Goal: Task Accomplishment & Management: Manage account settings

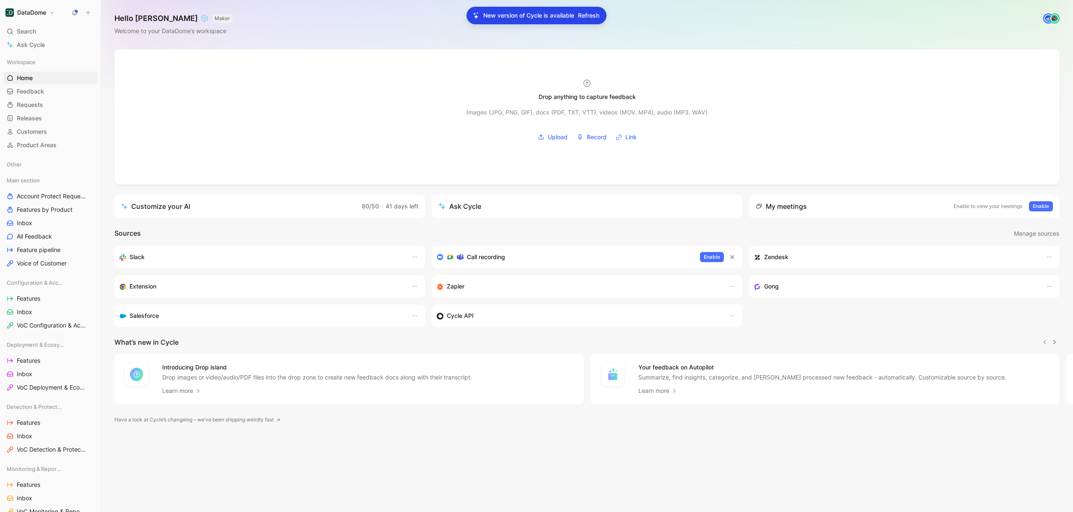
click at [587, 21] on div "New version of Cycle is available Refresh" at bounding box center [537, 16] width 140 height 18
click at [587, 19] on span "Refresh" at bounding box center [588, 15] width 21 height 10
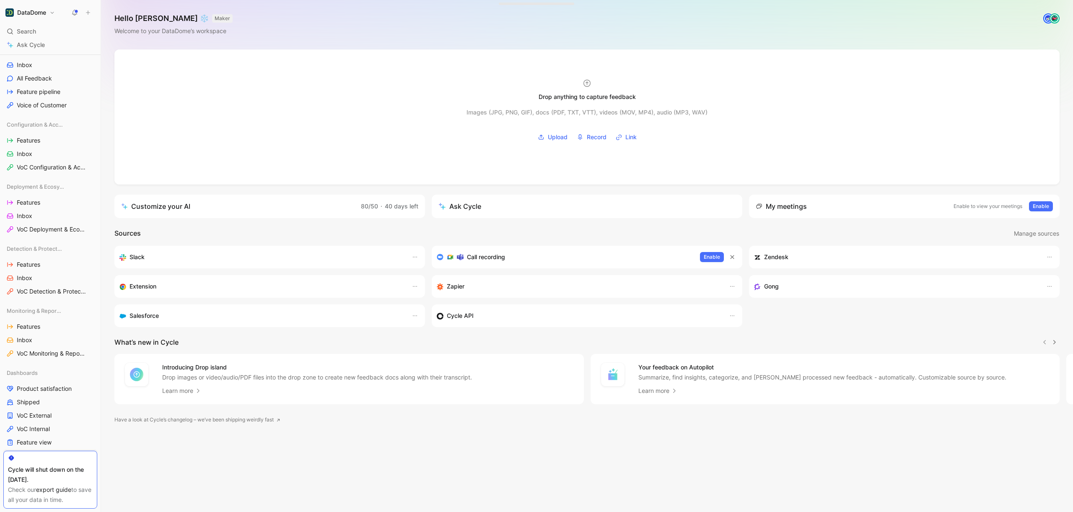
scroll to position [323, 0]
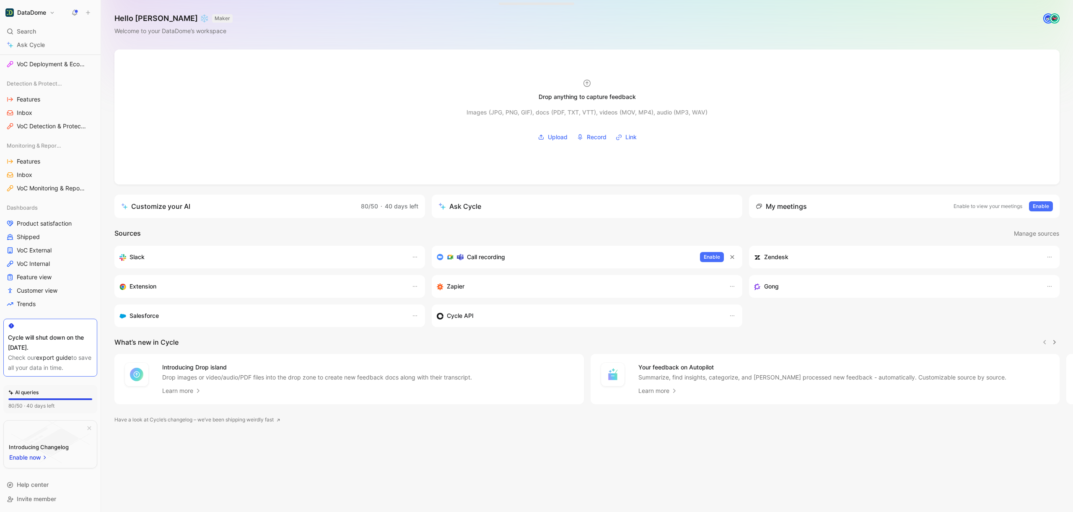
click at [47, 16] on button "DataDome" at bounding box center [30, 13] width 54 height 12
click at [42, 85] on div "Workspace settings G then S" at bounding box center [56, 86] width 103 height 13
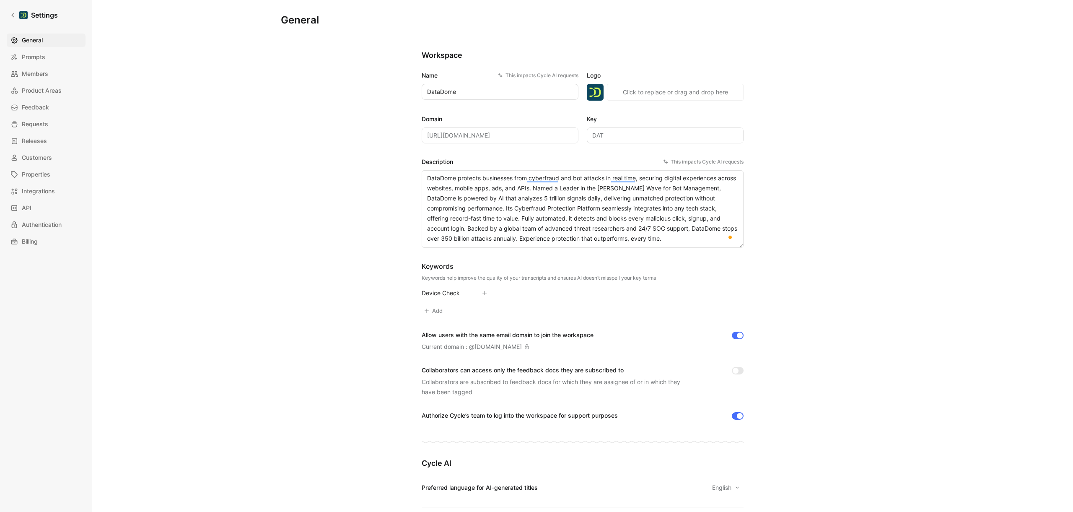
click at [112, 99] on div "General Saved Workspace Name This impacts Cycle AI requests DataDome Logo «r1n»…" at bounding box center [582, 256] width 981 height 512
click at [48, 65] on div "General Prompts Members Product Areas Feedback Requests Releases Customers Prop…" at bounding box center [49, 141] width 85 height 215
click at [42, 70] on span "Members" at bounding box center [35, 74] width 26 height 10
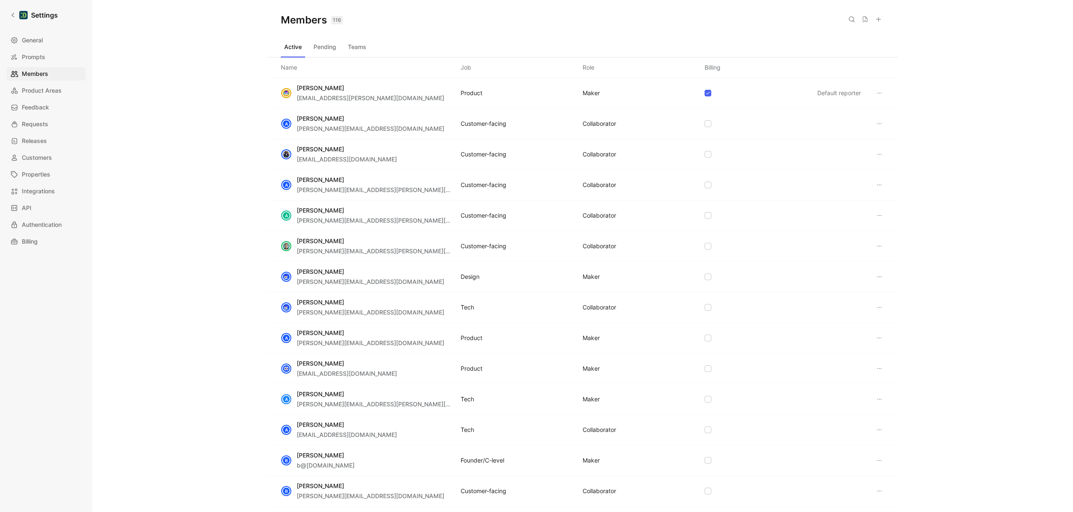
click at [357, 46] on button "Teams" at bounding box center [357, 46] width 25 height 13
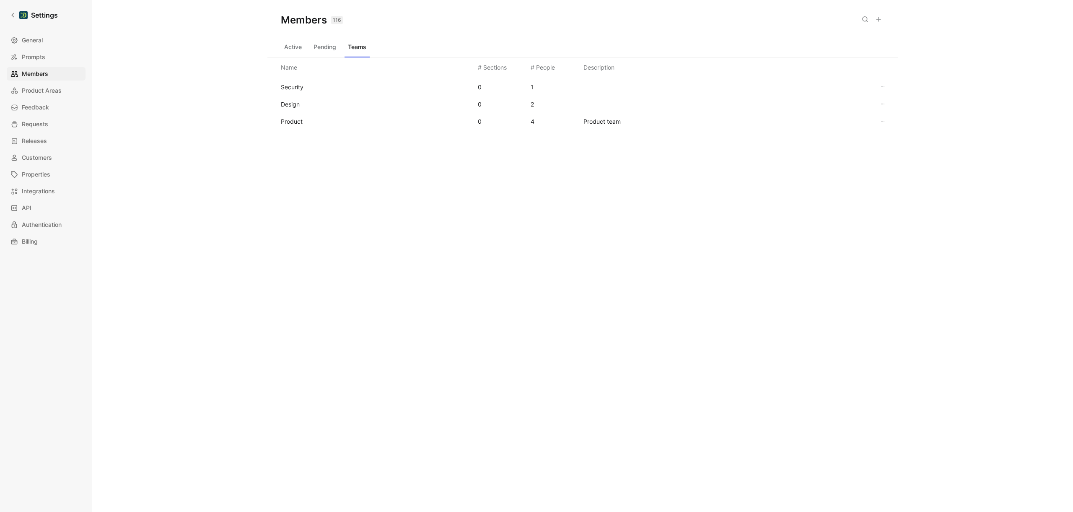
click at [330, 44] on button "Pending" at bounding box center [324, 46] width 29 height 13
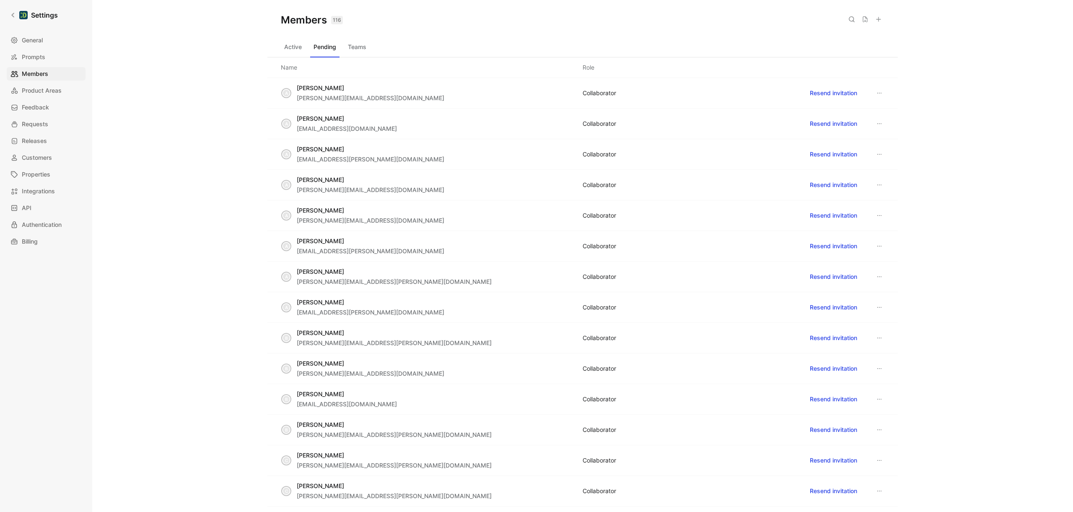
click at [304, 44] on button "Active" at bounding box center [293, 46] width 24 height 13
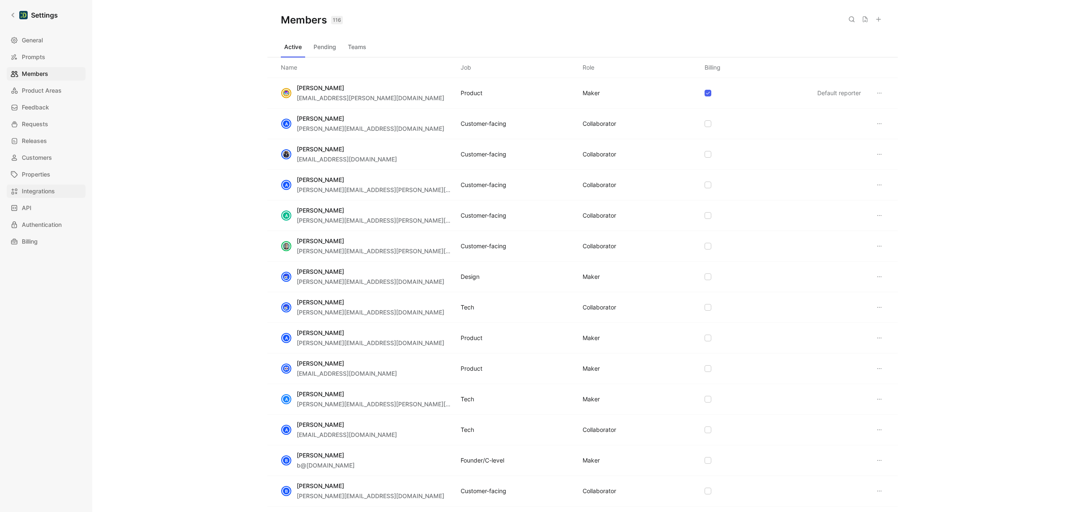
click at [34, 188] on span "Integrations" at bounding box center [38, 191] width 33 height 10
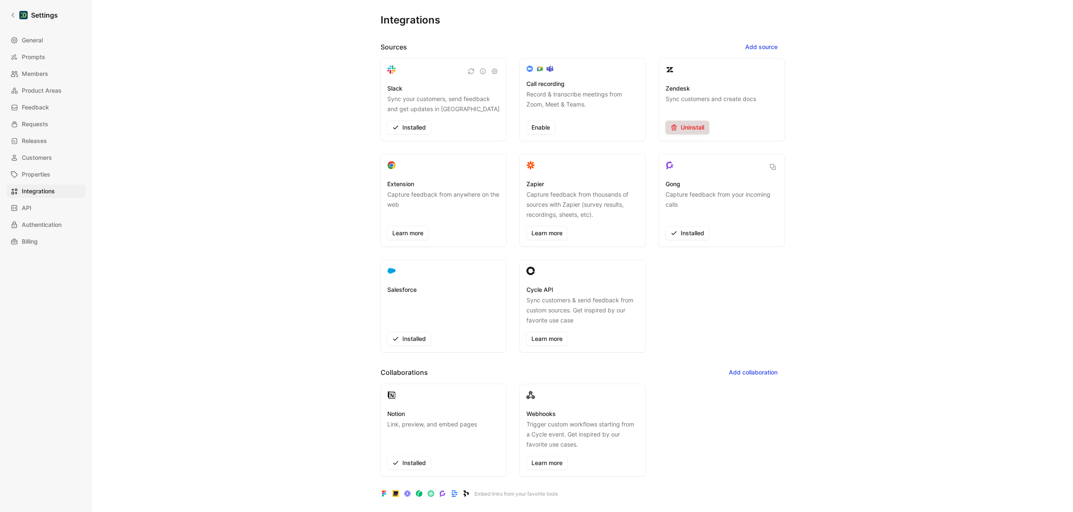
click at [687, 128] on span "Uninstall" at bounding box center [688, 127] width 34 height 10
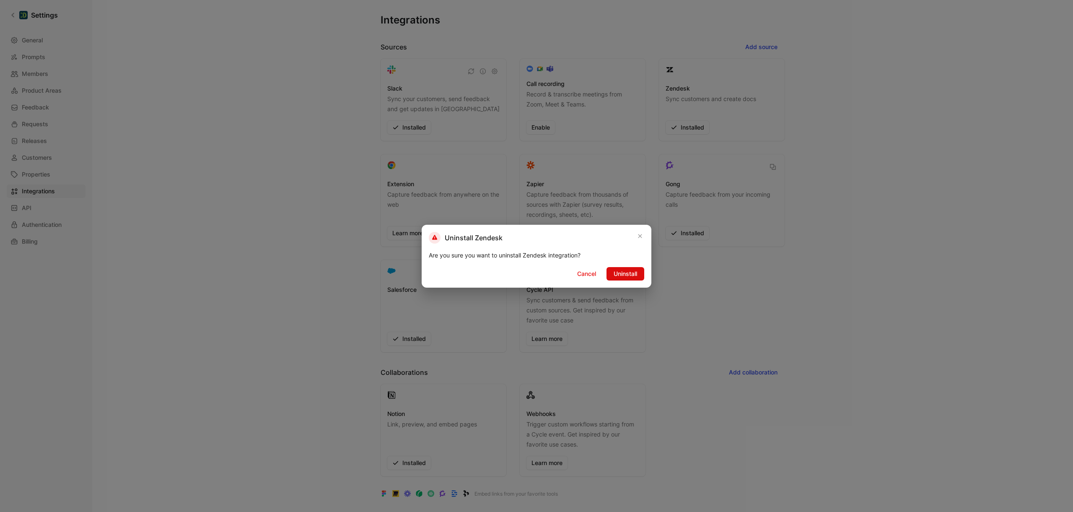
click at [617, 278] on button "Uninstall" at bounding box center [626, 273] width 38 height 13
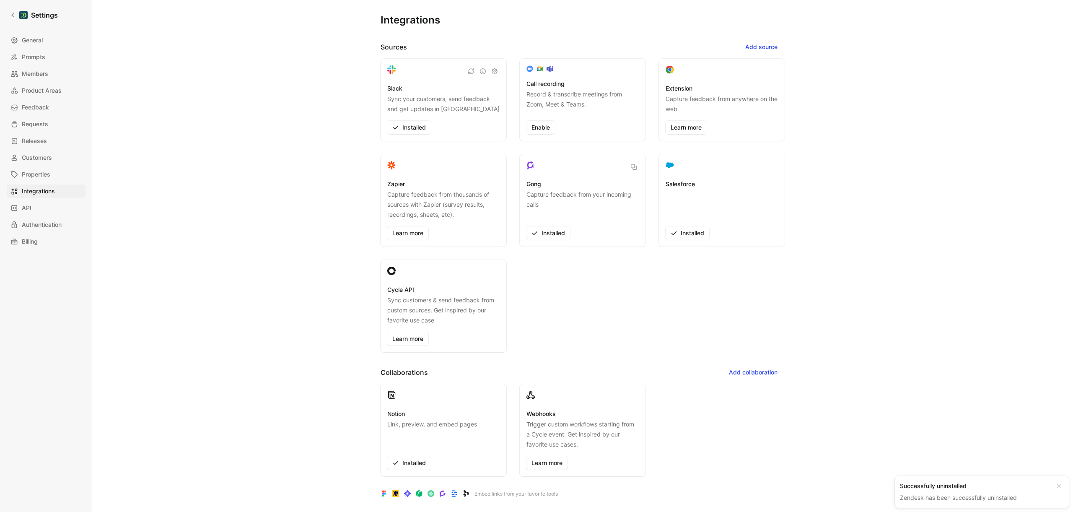
click at [326, 299] on div "Integrations Sources Add source Slack Sync your customers, send feedback and ge…" at bounding box center [583, 249] width 604 height 498
click at [35, 70] on span "Members" at bounding box center [35, 74] width 26 height 10
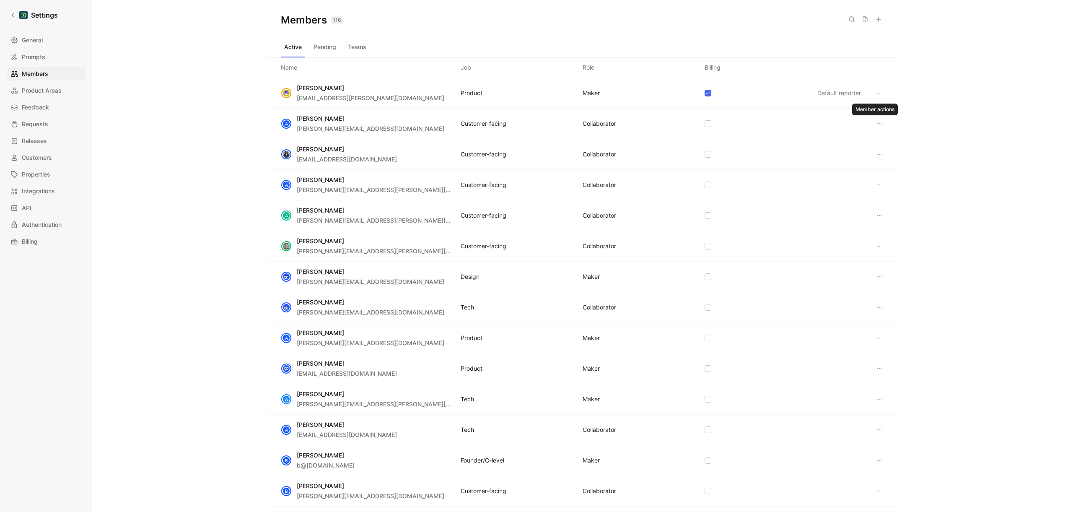
click at [878, 122] on button at bounding box center [880, 124] width 10 height 10
click at [920, 137] on div "Edit role" at bounding box center [914, 140] width 60 height 10
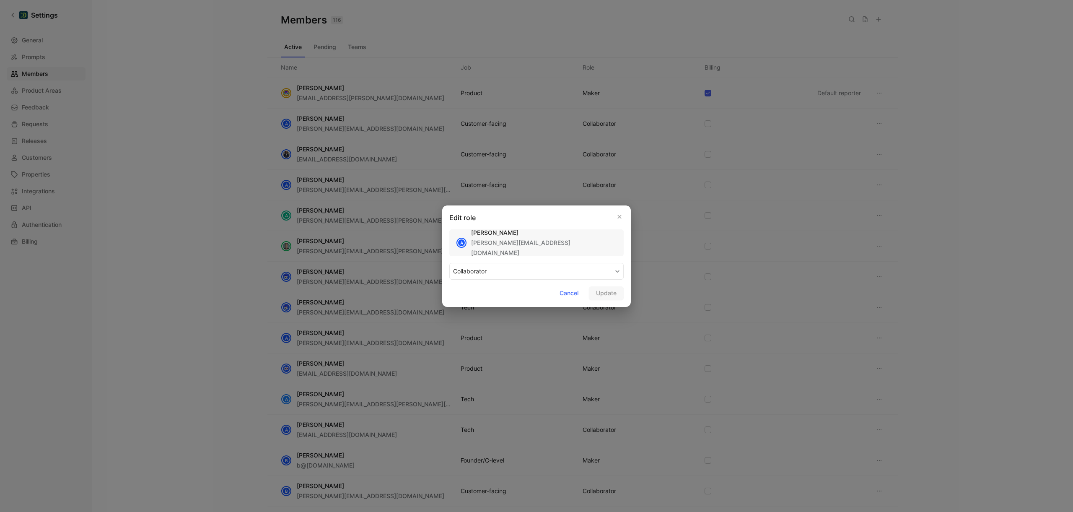
click at [526, 271] on button "COLLABORATOR" at bounding box center [536, 271] width 174 height 17
click at [576, 297] on span "Cancel" at bounding box center [569, 293] width 19 height 10
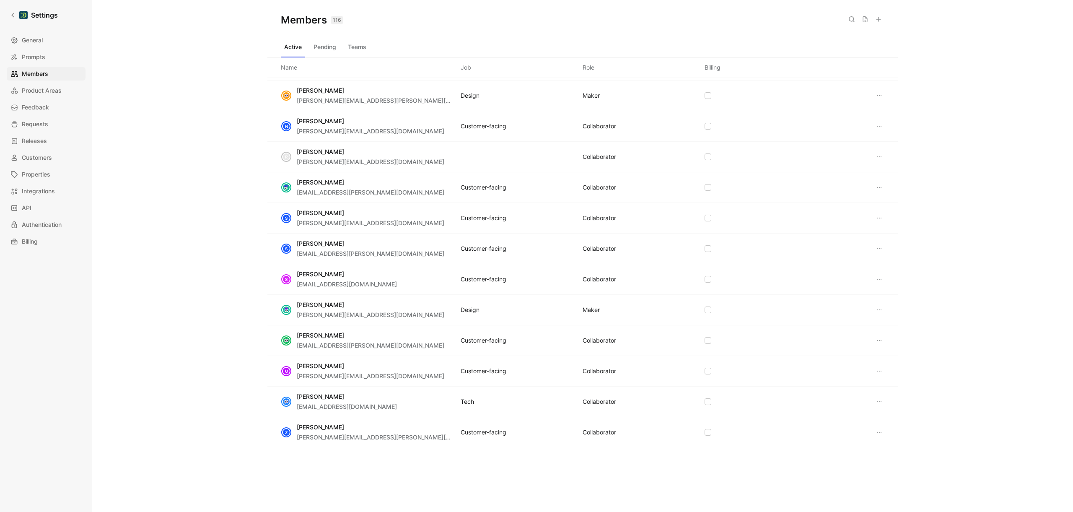
scroll to position [1163, 0]
click at [706, 431] on icon at bounding box center [708, 429] width 5 height 5
click at [706, 400] on icon at bounding box center [708, 399] width 5 height 5
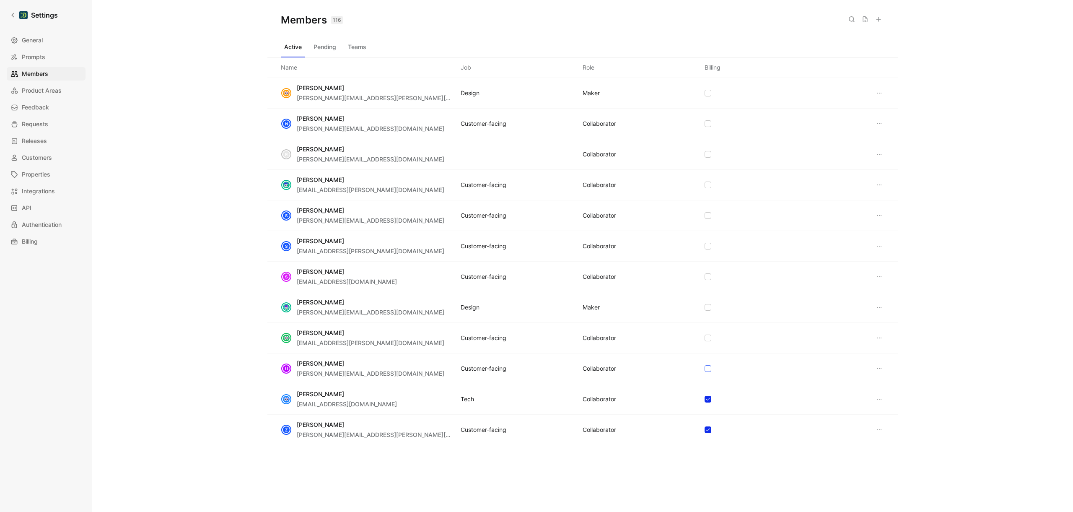
click at [706, 367] on icon at bounding box center [708, 368] width 5 height 5
click at [707, 338] on icon at bounding box center [708, 337] width 5 height 5
click at [707, 309] on div at bounding box center [708, 307] width 7 height 7
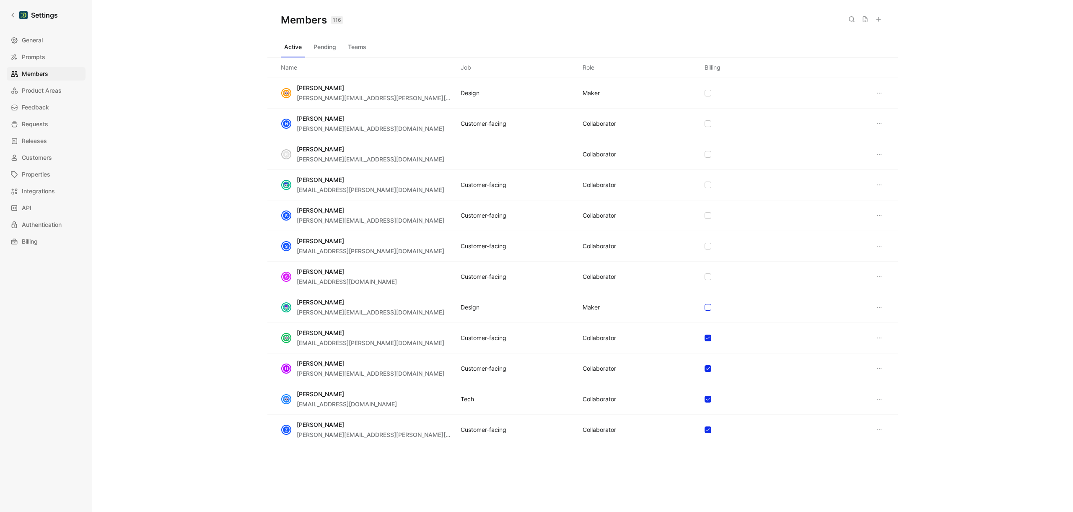
click at [707, 276] on icon at bounding box center [708, 276] width 5 height 5
click at [707, 245] on icon at bounding box center [708, 246] width 5 height 5
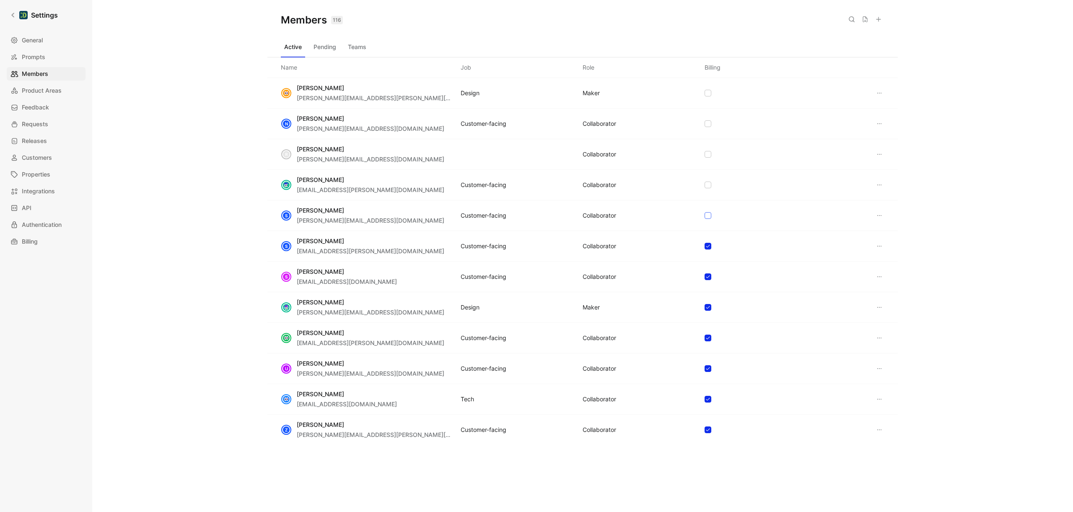
click at [706, 214] on icon at bounding box center [708, 215] width 5 height 5
click at [706, 182] on div at bounding box center [708, 185] width 7 height 7
click at [706, 156] on icon at bounding box center [708, 154] width 5 height 5
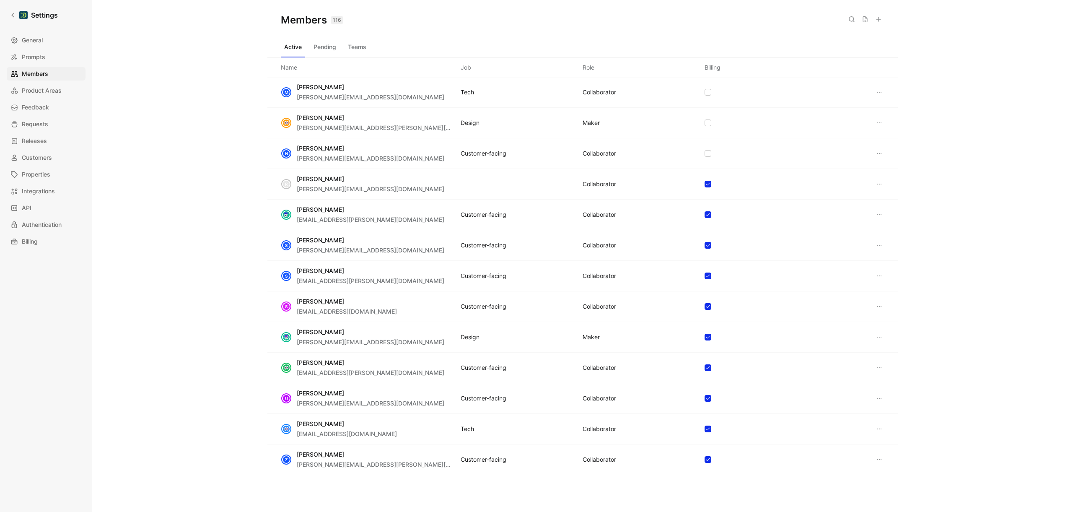
scroll to position [1121, 0]
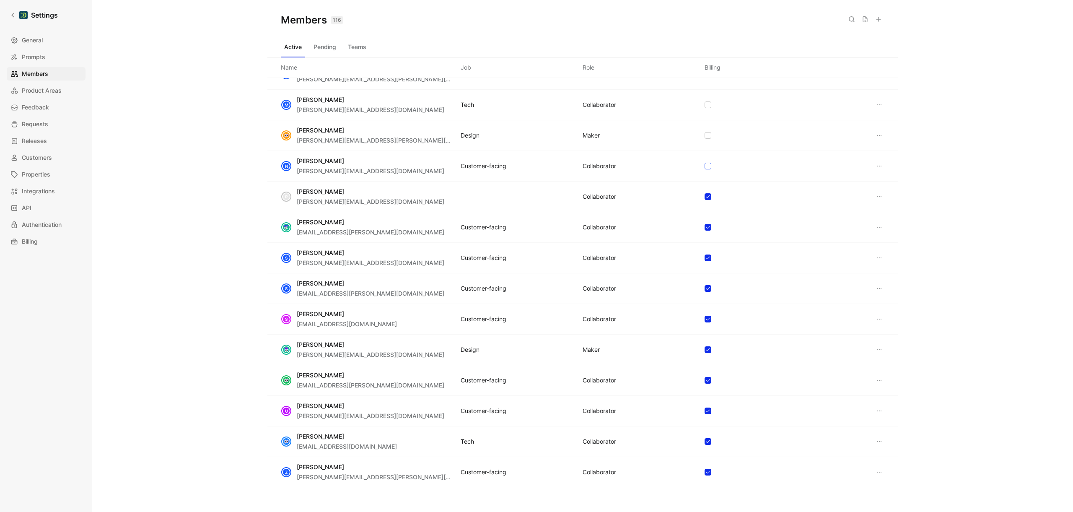
click at [706, 165] on icon at bounding box center [708, 166] width 4 height 3
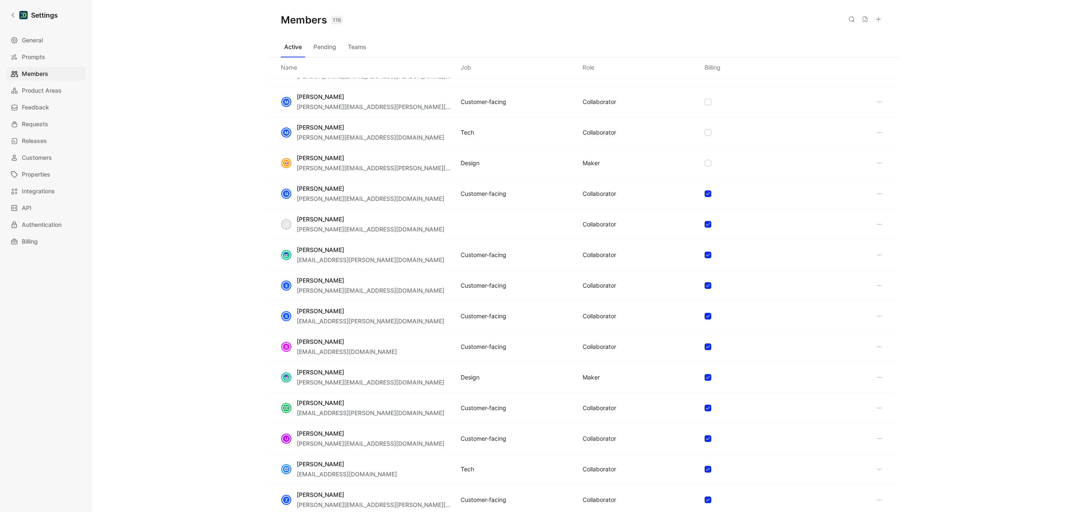
scroll to position [1093, 0]
click at [708, 130] on label at bounding box center [708, 133] width 7 height 7
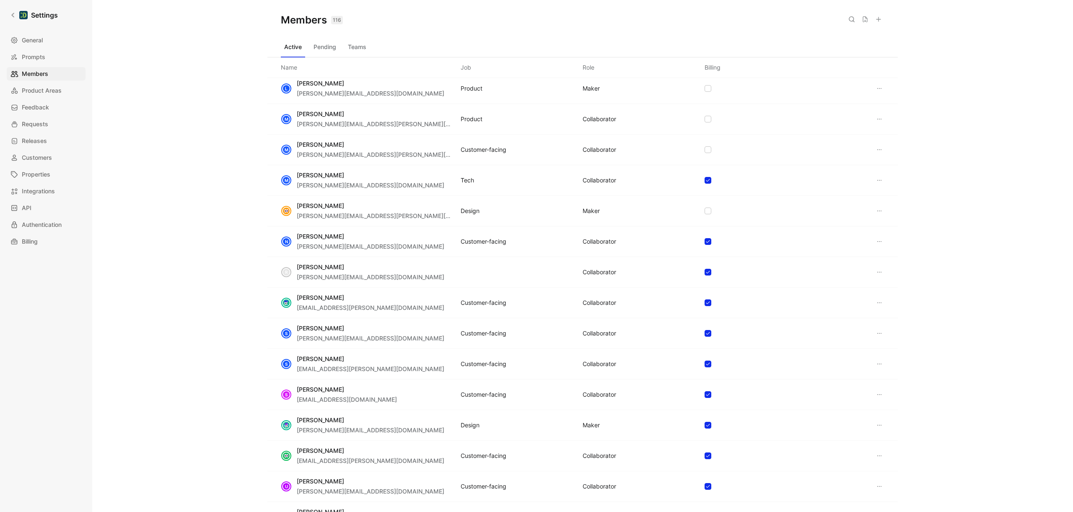
scroll to position [1041, 0]
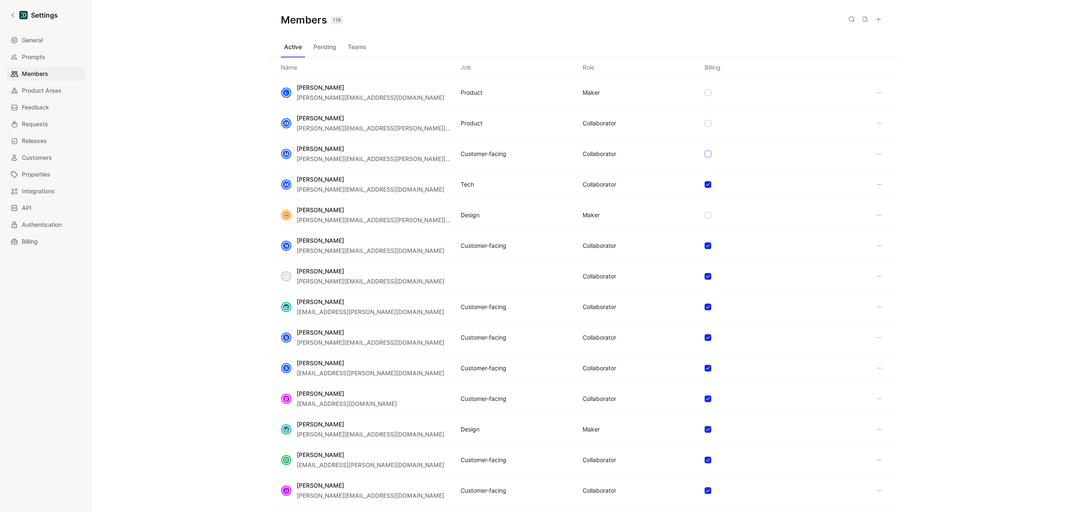
click at [707, 155] on div at bounding box center [708, 154] width 7 height 7
click at [708, 124] on div at bounding box center [708, 123] width 7 height 7
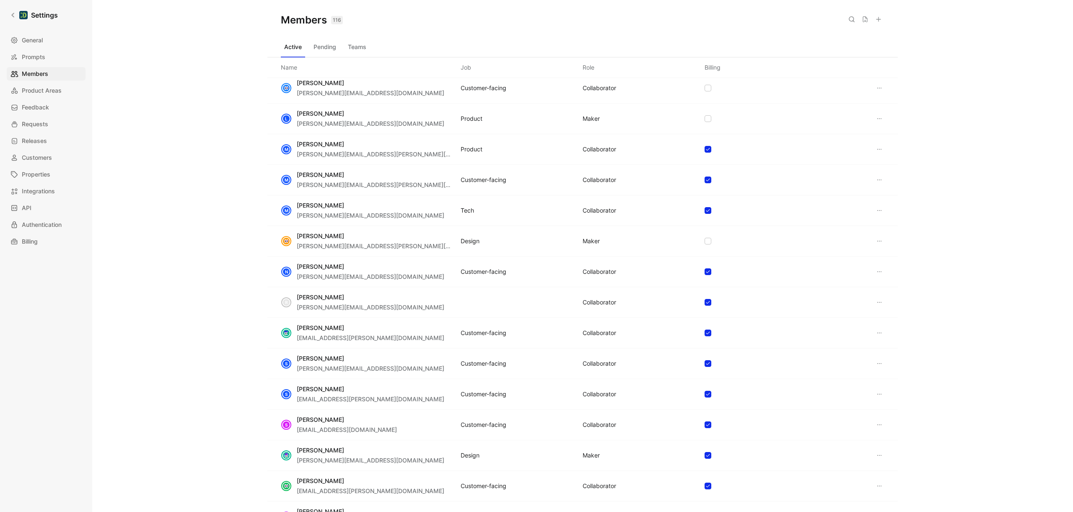
scroll to position [994, 0]
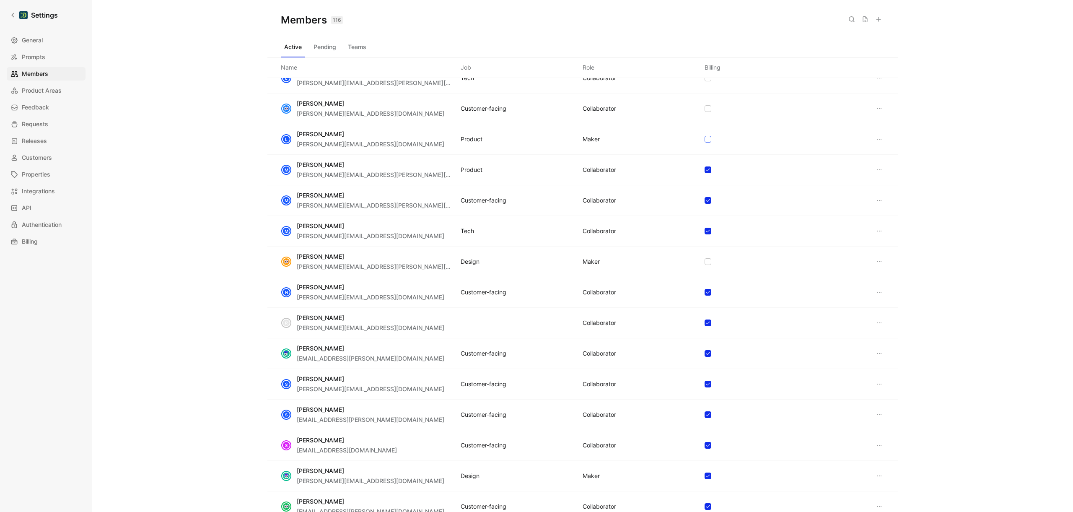
click at [707, 138] on icon at bounding box center [708, 139] width 5 height 5
click at [706, 109] on icon at bounding box center [708, 108] width 5 height 5
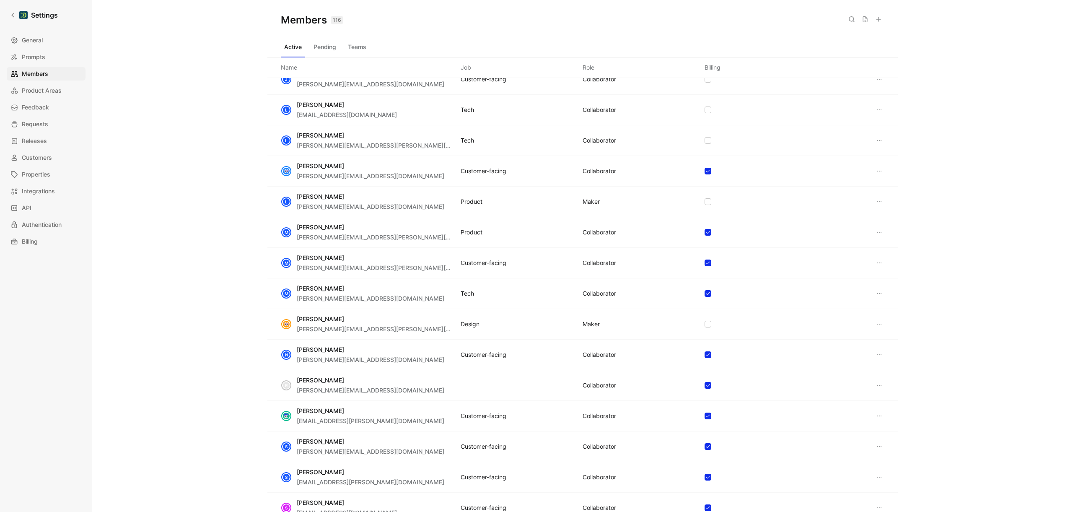
scroll to position [932, 0]
click at [706, 140] on icon at bounding box center [708, 140] width 5 height 5
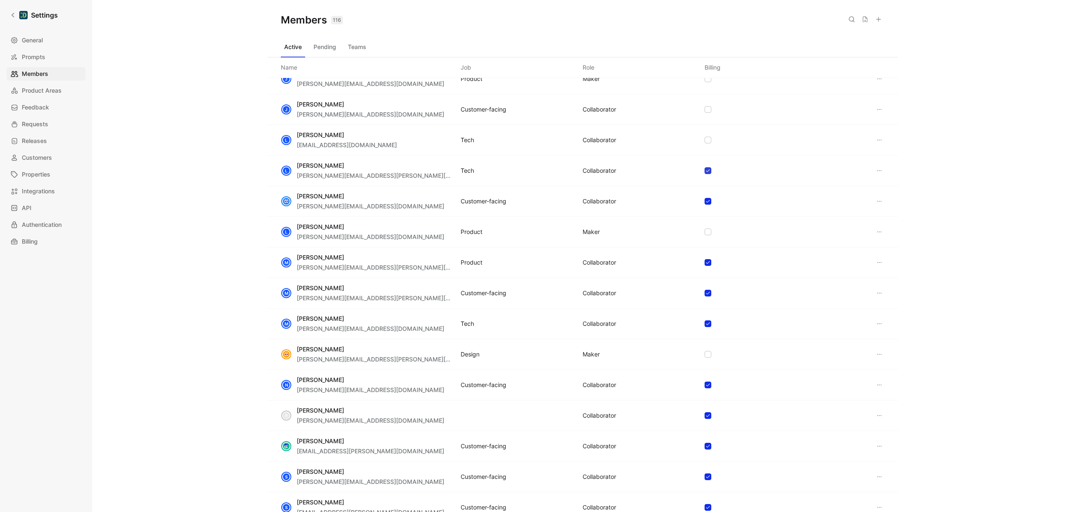
scroll to position [881, 0]
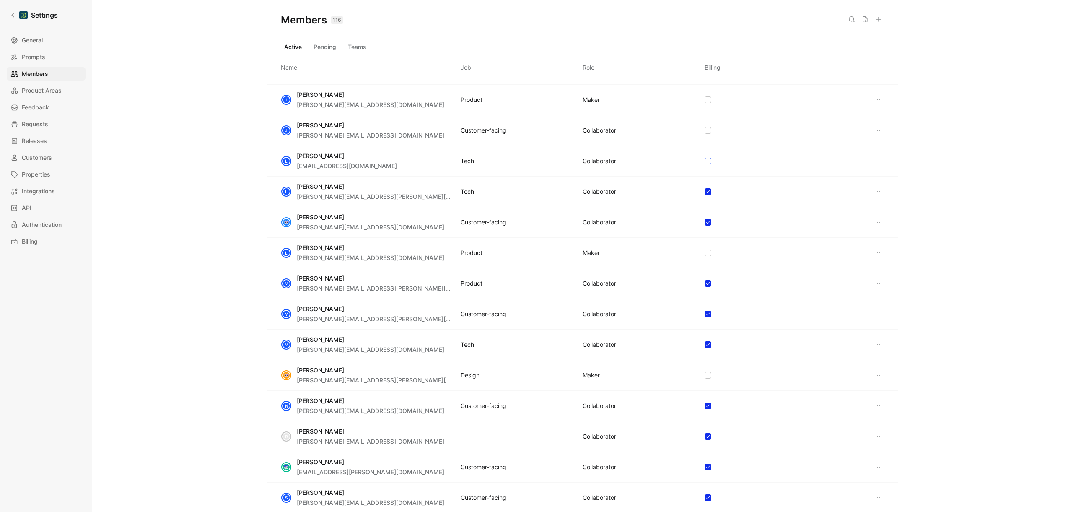
click at [706, 160] on icon at bounding box center [708, 160] width 5 height 5
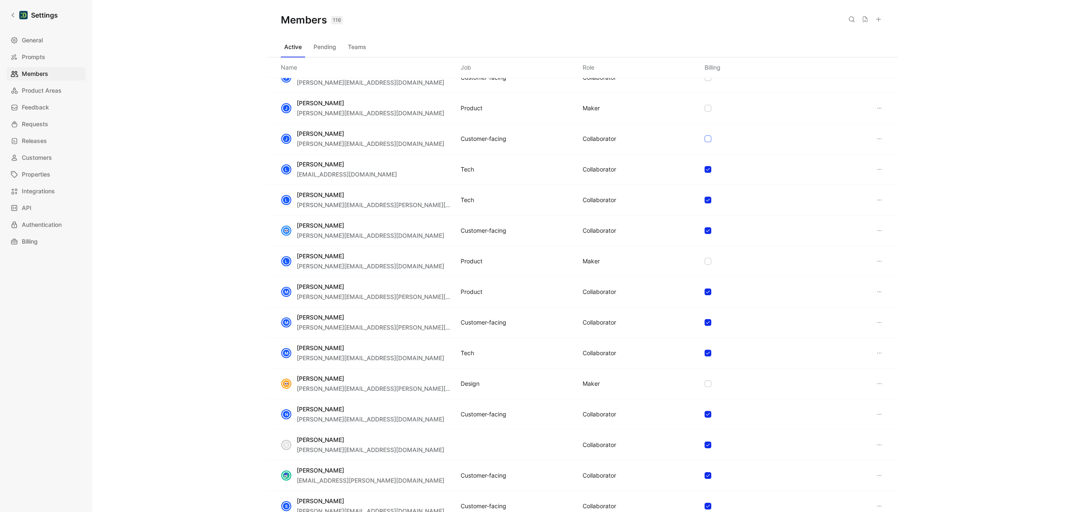
click at [706, 136] on icon at bounding box center [708, 138] width 5 height 5
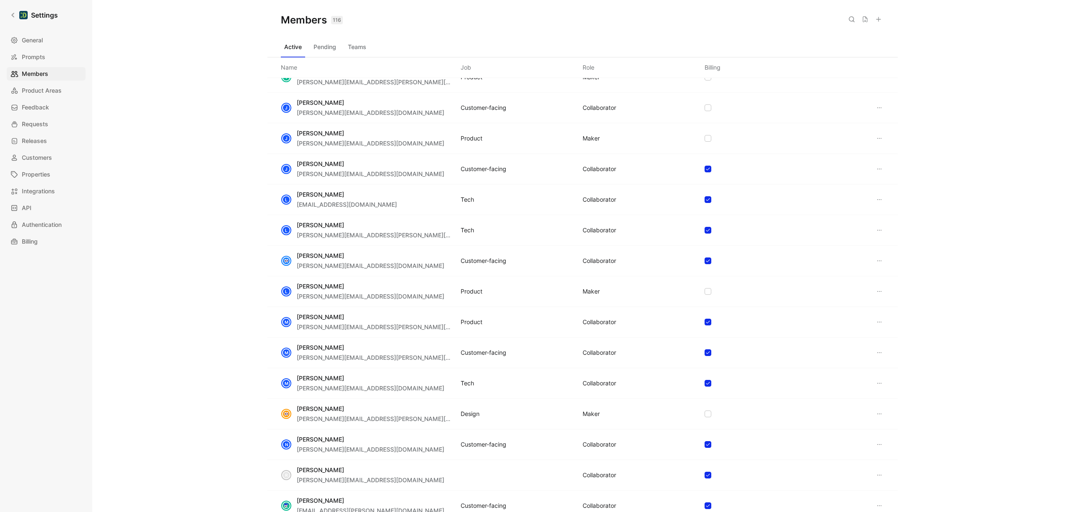
scroll to position [795, 0]
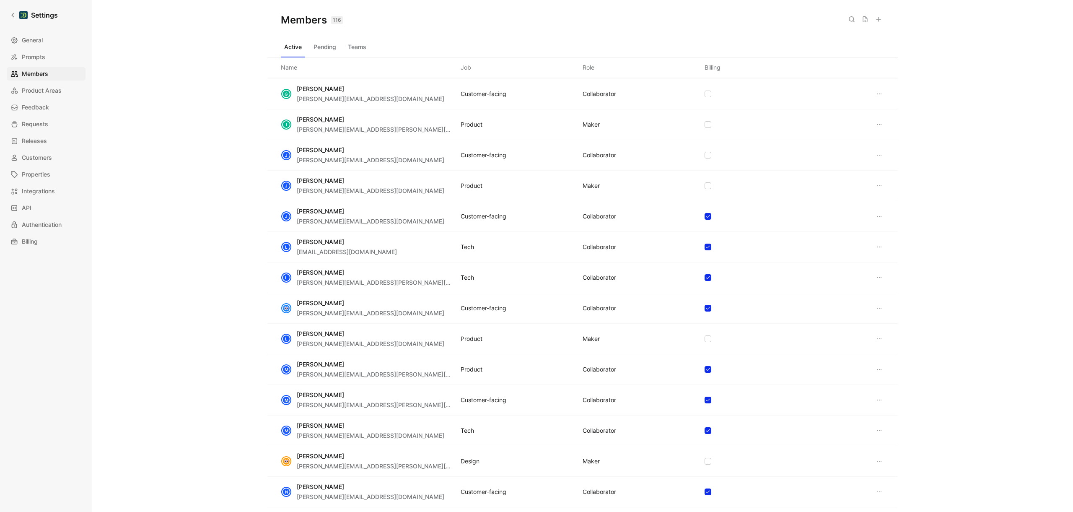
click at [709, 153] on div "[PERSON_NAME] [PERSON_NAME][EMAIL_ADDRESS][DOMAIN_NAME] Customer-facing COLLABO…" at bounding box center [582, 155] width 631 height 31
click at [707, 154] on icon at bounding box center [708, 155] width 5 height 5
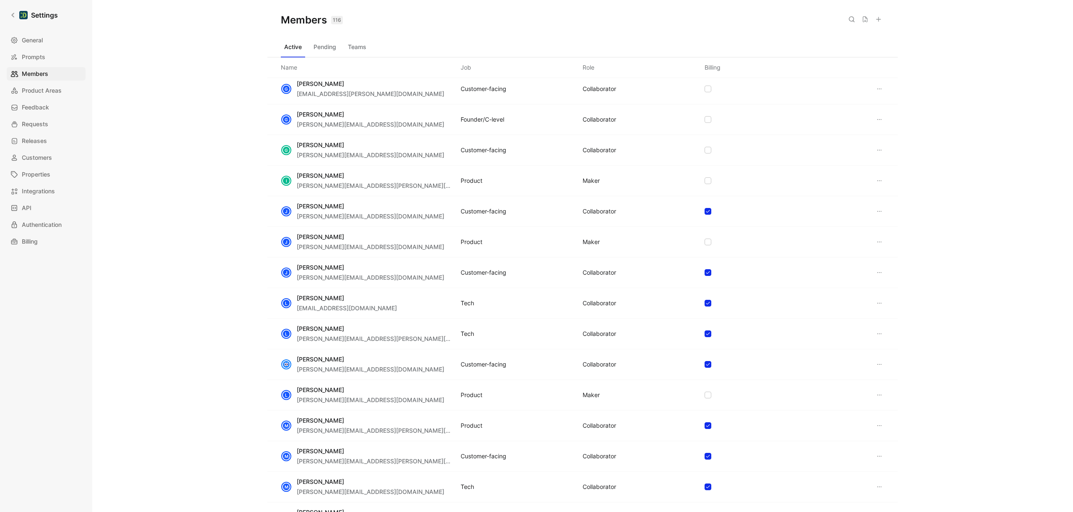
scroll to position [737, 0]
click at [706, 153] on icon at bounding box center [708, 152] width 5 height 5
click at [707, 93] on div at bounding box center [708, 91] width 7 height 7
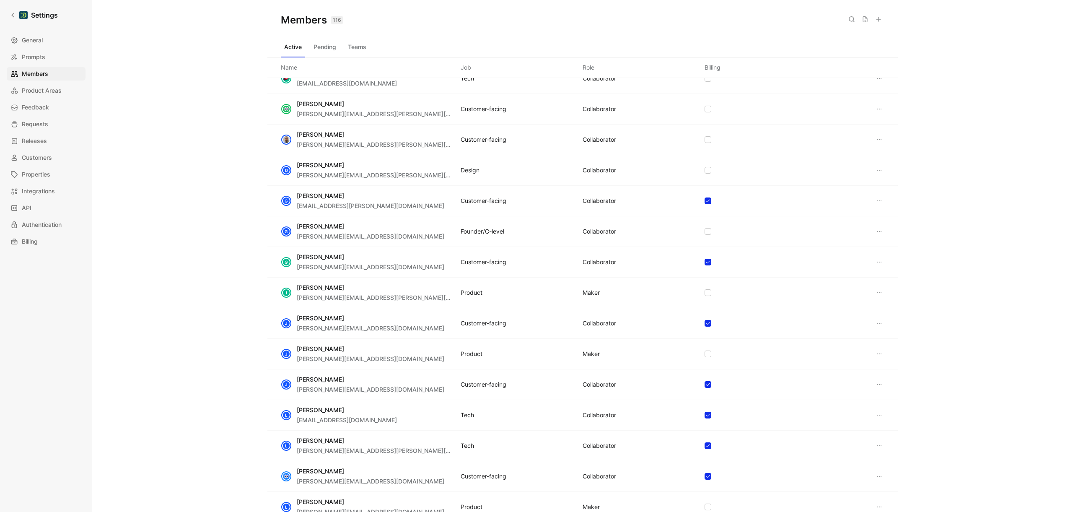
scroll to position [596, 0]
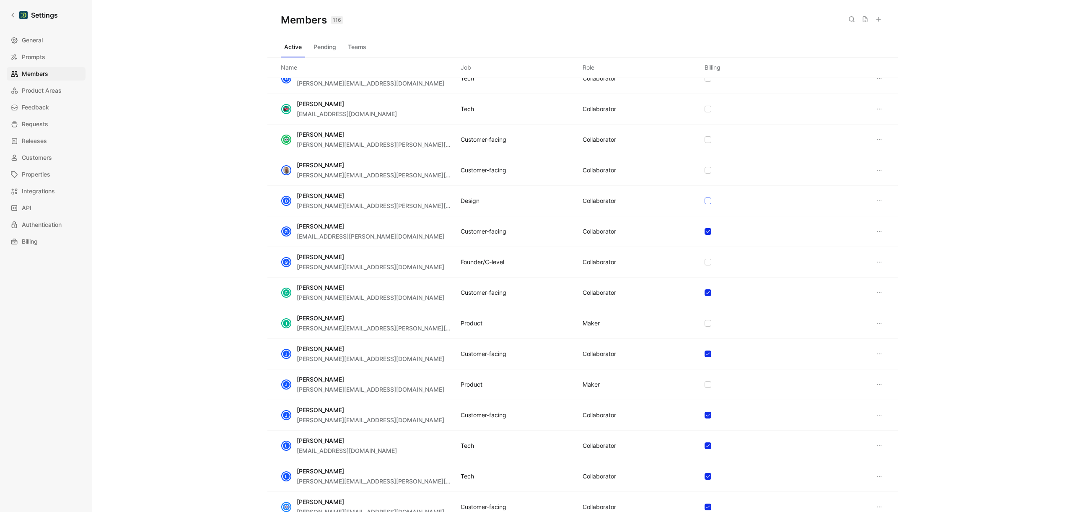
click at [706, 201] on icon at bounding box center [708, 201] width 4 height 3
click at [706, 172] on icon at bounding box center [708, 170] width 5 height 5
click at [706, 138] on icon at bounding box center [708, 139] width 5 height 5
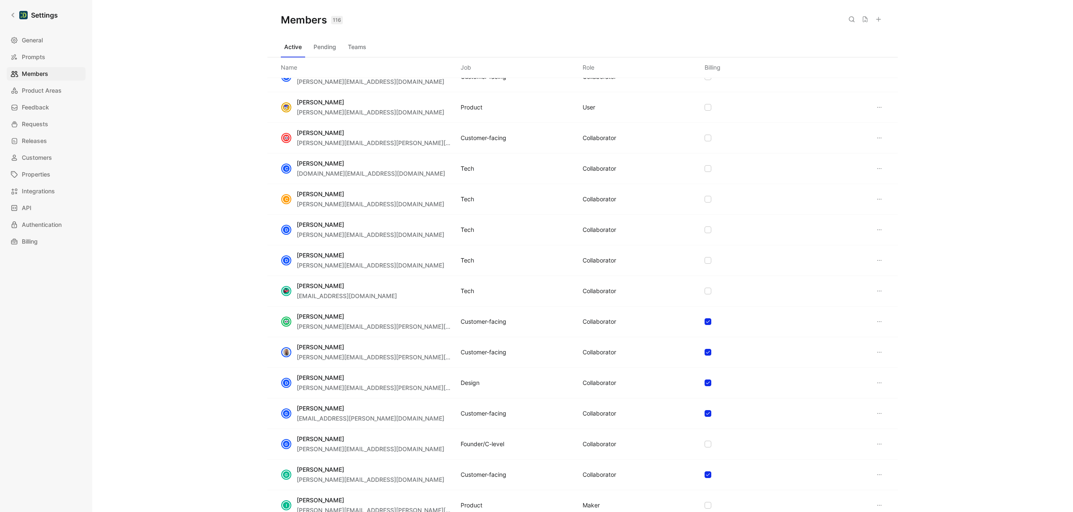
scroll to position [405, 0]
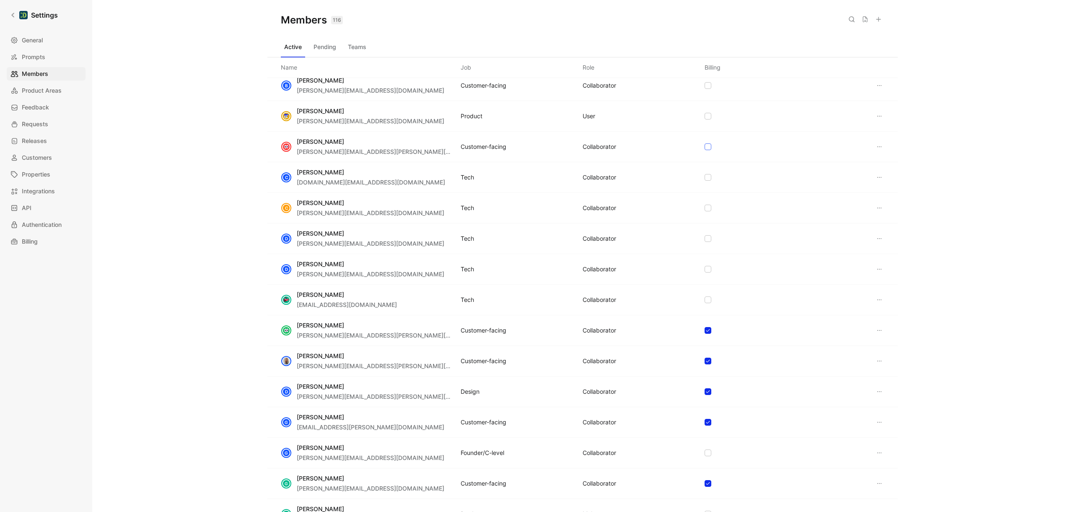
click at [708, 147] on div at bounding box center [708, 146] width 7 height 7
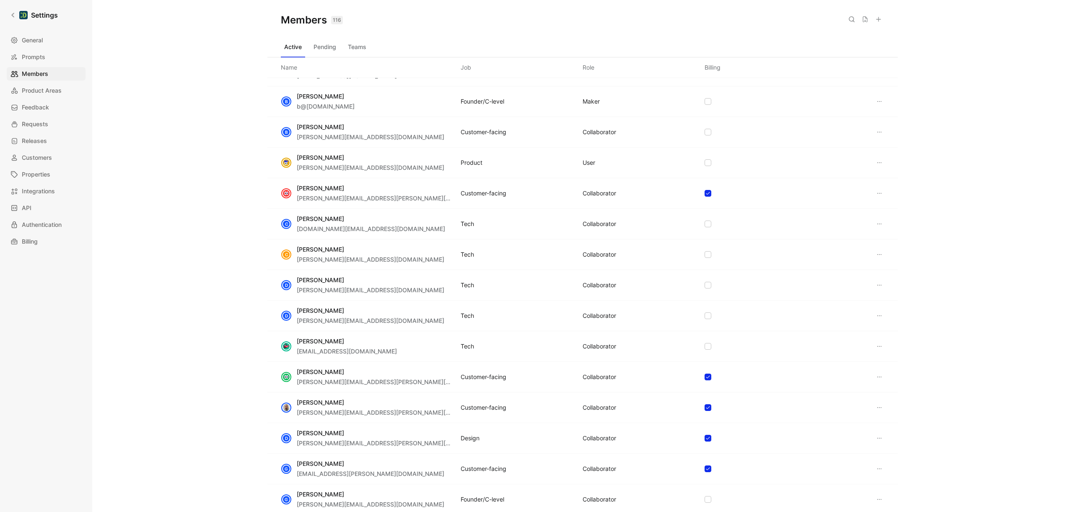
scroll to position [350, 0]
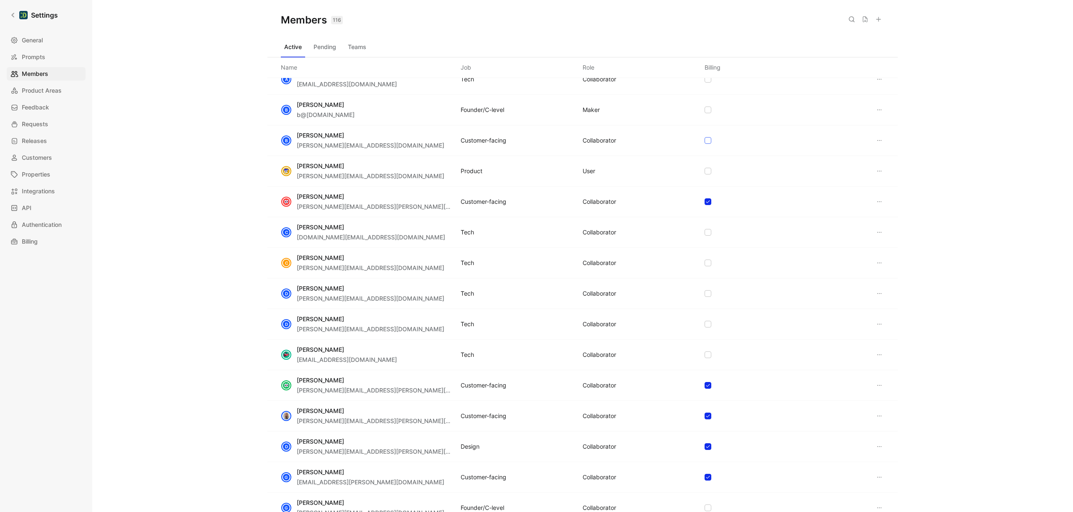
click at [706, 141] on icon at bounding box center [708, 140] width 5 height 5
click at [705, 488] on input "checkbox" at bounding box center [705, 488] width 0 height 0
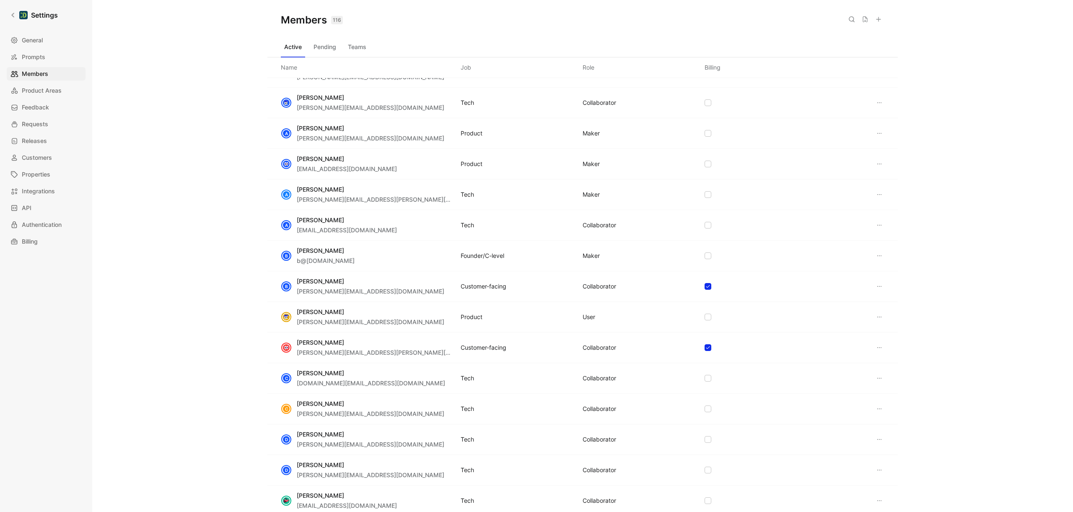
scroll to position [203, 0]
click at [707, 104] on icon at bounding box center [708, 104] width 5 height 5
click at [705, 304] on input "checkbox" at bounding box center [705, 304] width 0 height 0
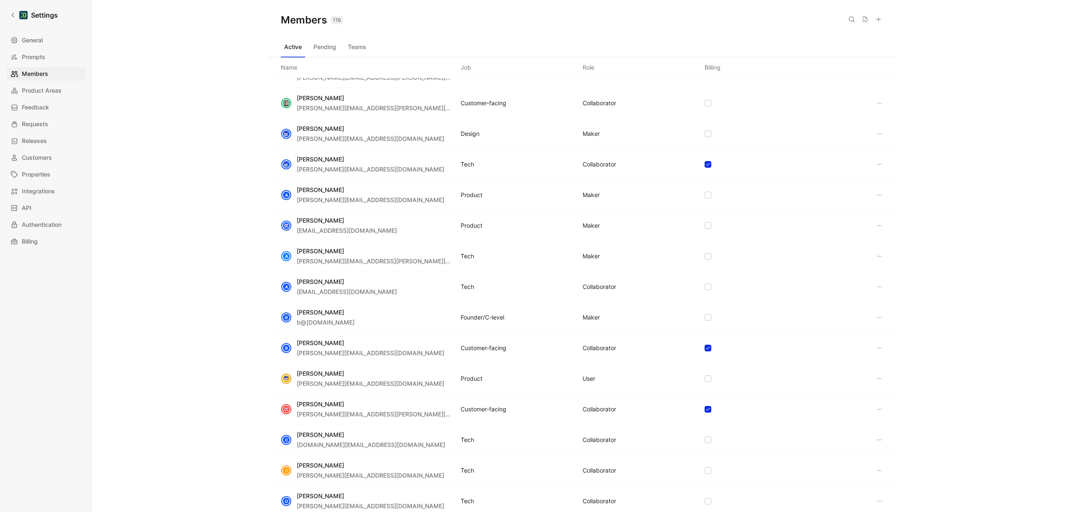
scroll to position [132, 0]
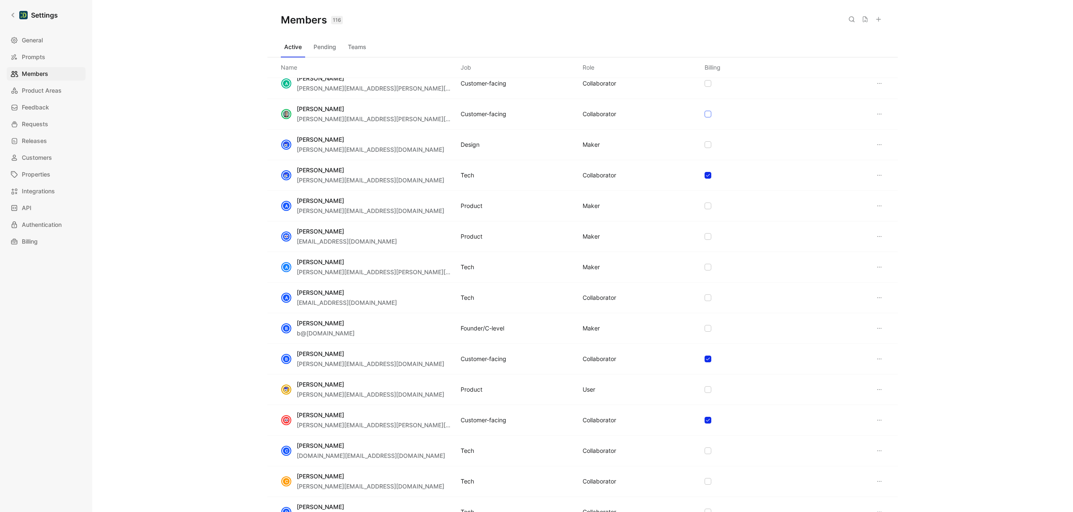
click at [707, 113] on div at bounding box center [708, 114] width 7 height 7
click at [705, 243] on input "checkbox" at bounding box center [705, 243] width 0 height 0
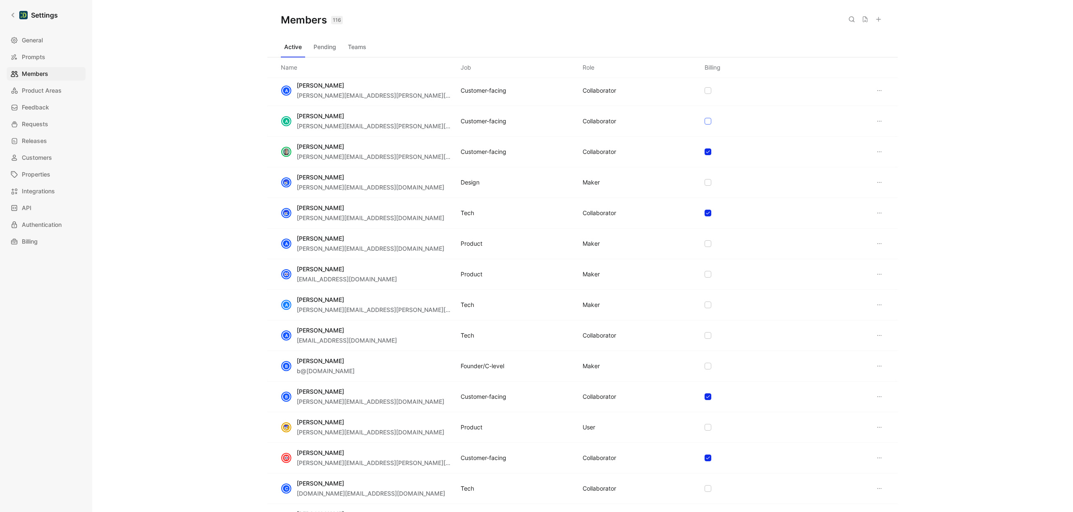
click at [706, 123] on icon at bounding box center [708, 121] width 5 height 5
click at [705, 212] on input "checkbox" at bounding box center [705, 212] width 0 height 0
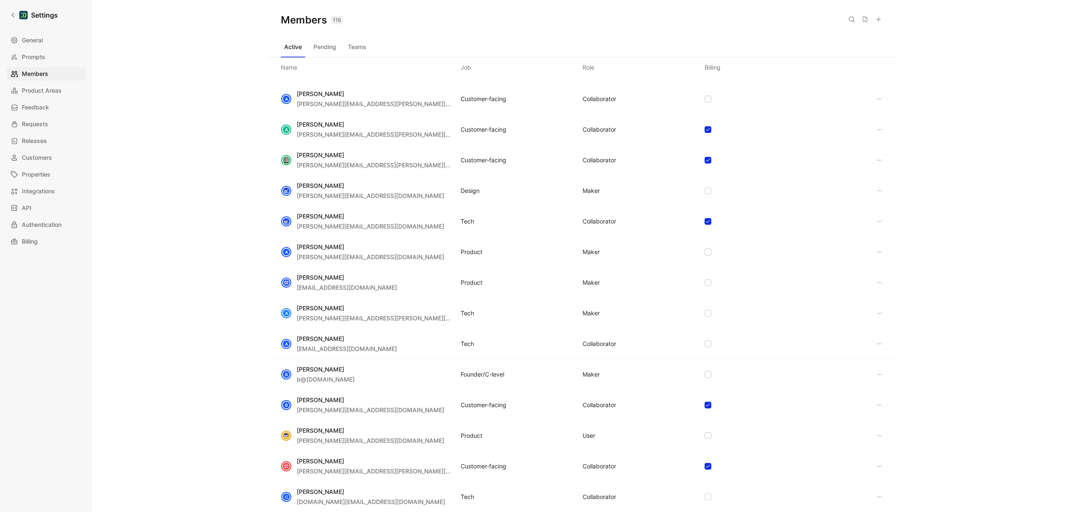
scroll to position [86, 0]
click at [706, 101] on icon at bounding box center [708, 99] width 5 height 5
click at [705, 182] on input "checkbox" at bounding box center [705, 182] width 0 height 0
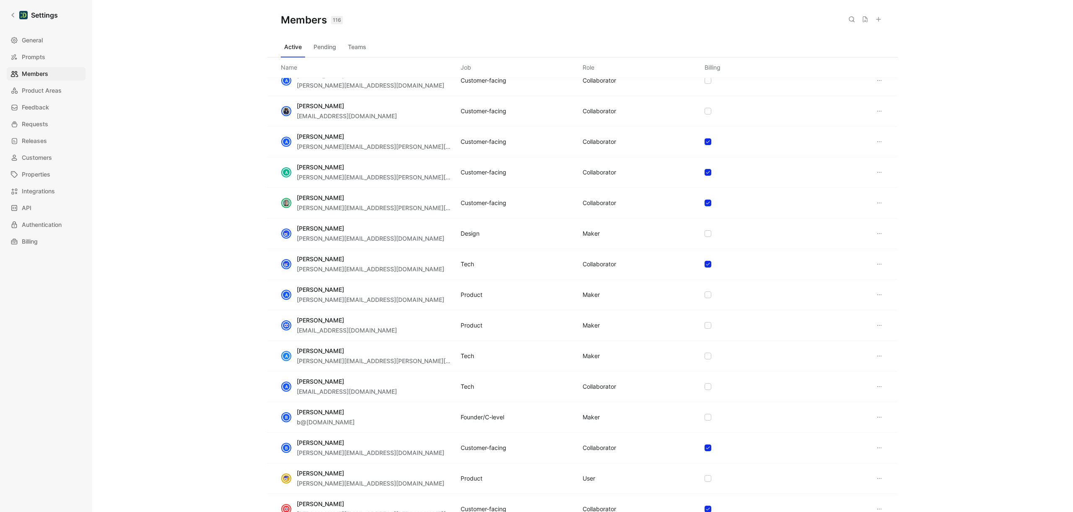
scroll to position [36, 0]
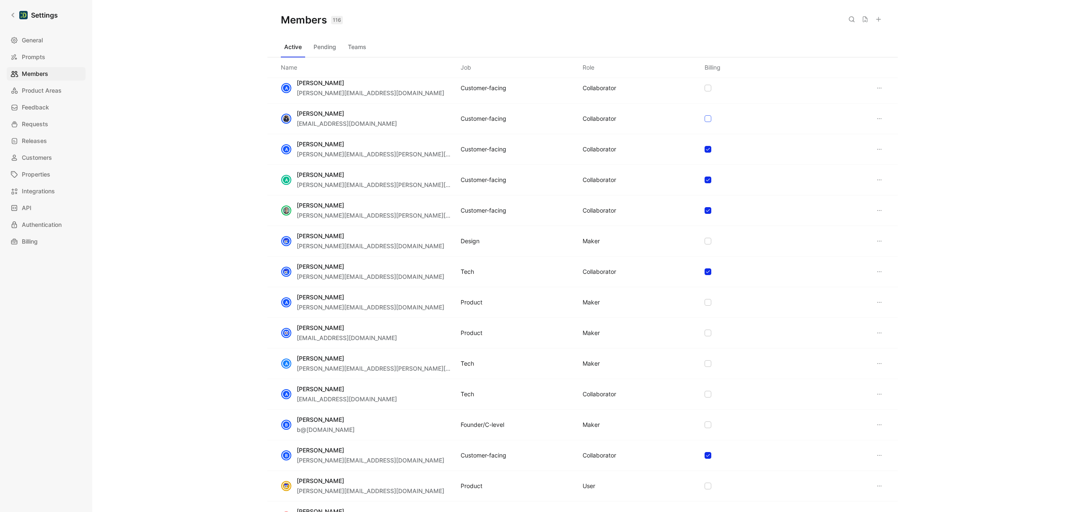
click at [706, 116] on icon at bounding box center [708, 118] width 5 height 5
click at [705, 151] on input "checkbox" at bounding box center [705, 151] width 0 height 0
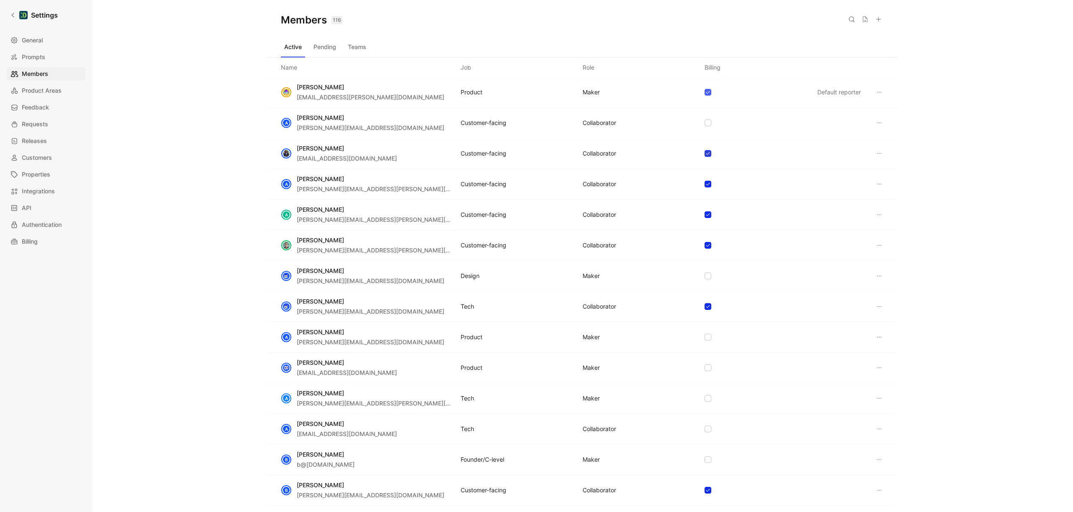
scroll to position [0, 0]
click at [706, 124] on icon at bounding box center [708, 123] width 4 height 3
click at [705, 120] on input "checkbox" at bounding box center [705, 120] width 0 height 0
click at [706, 122] on icon at bounding box center [708, 123] width 5 height 5
click at [705, 120] on input "checkbox" at bounding box center [705, 120] width 0 height 0
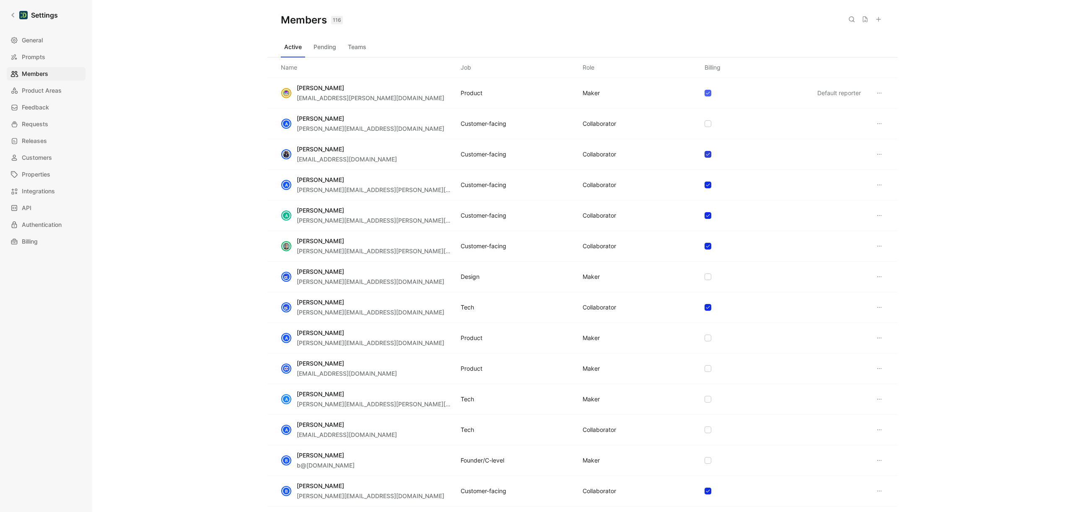
click at [706, 153] on icon at bounding box center [708, 154] width 5 height 5
click at [705, 151] on input "checkbox" at bounding box center [705, 151] width 0 height 0
click at [706, 187] on icon at bounding box center [708, 184] width 5 height 5
click at [705, 182] on input "checkbox" at bounding box center [705, 182] width 0 height 0
click at [707, 216] on icon at bounding box center [708, 215] width 5 height 5
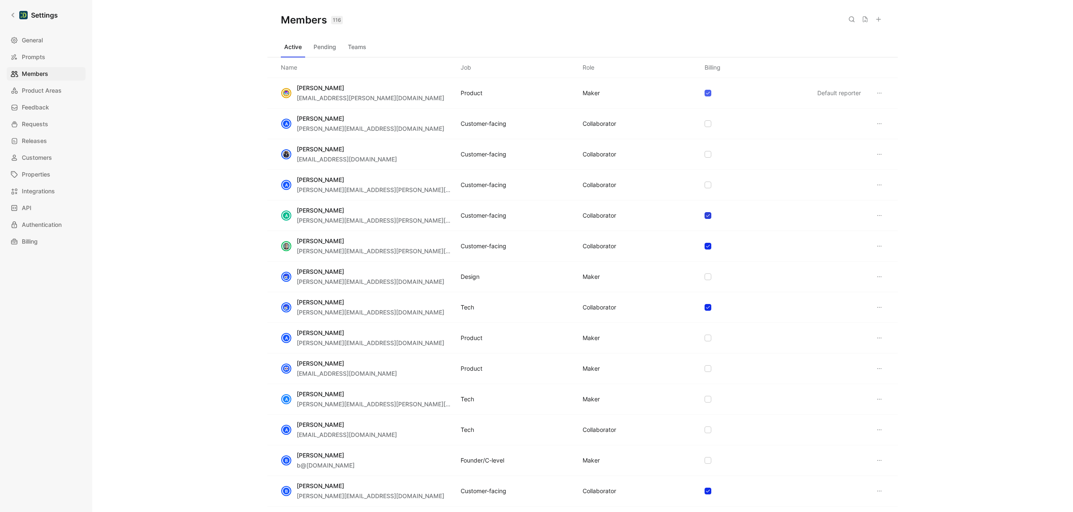
click at [705, 212] on input "checkbox" at bounding box center [705, 212] width 0 height 0
click at [706, 247] on icon at bounding box center [708, 246] width 5 height 5
click at [705, 243] on input "checkbox" at bounding box center [705, 243] width 0 height 0
click at [706, 306] on icon at bounding box center [708, 307] width 5 height 5
click at [705, 304] on input "checkbox" at bounding box center [705, 304] width 0 height 0
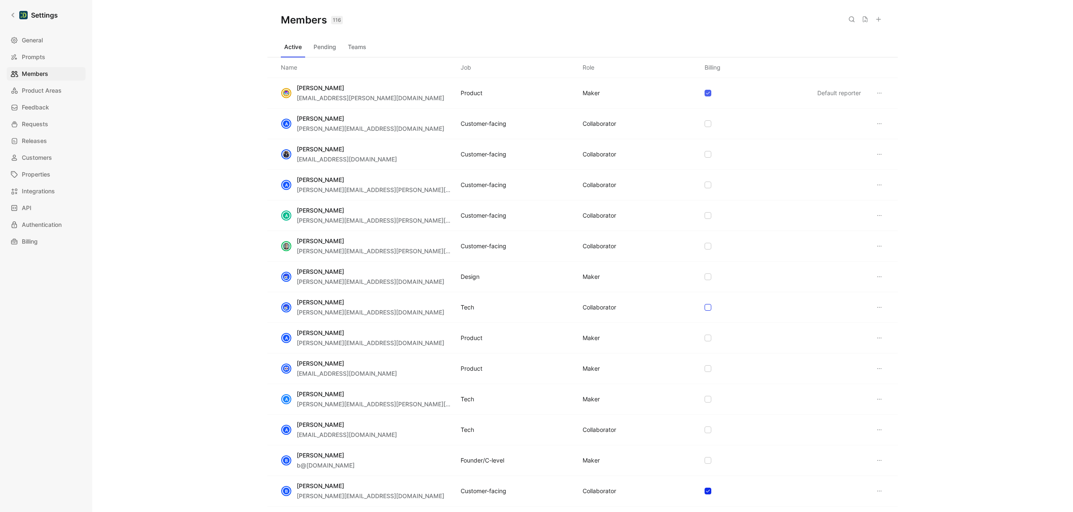
scroll to position [144, 0]
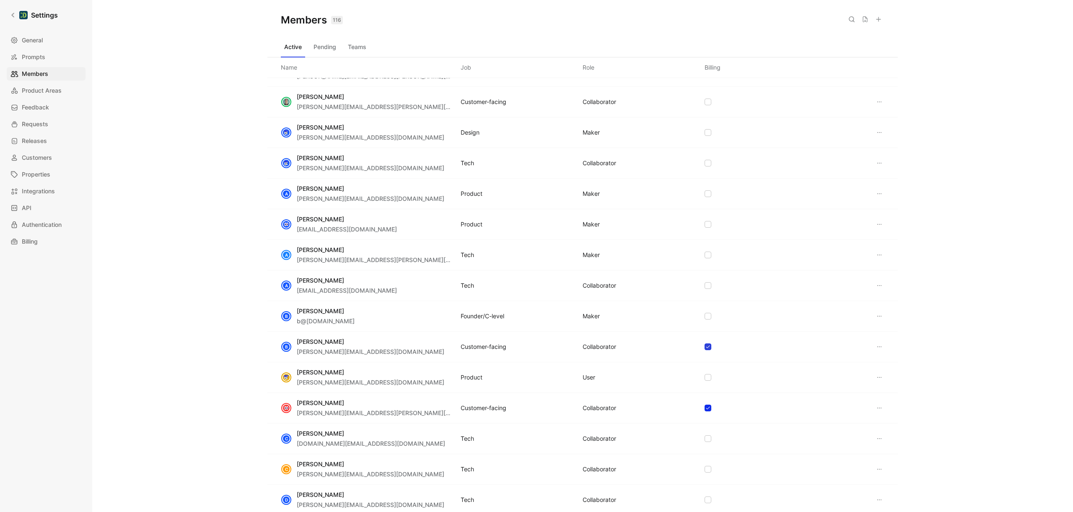
click at [706, 348] on icon at bounding box center [708, 346] width 5 height 5
click at [705, 488] on input "checkbox" at bounding box center [705, 488] width 0 height 0
click at [707, 408] on icon at bounding box center [708, 407] width 5 height 5
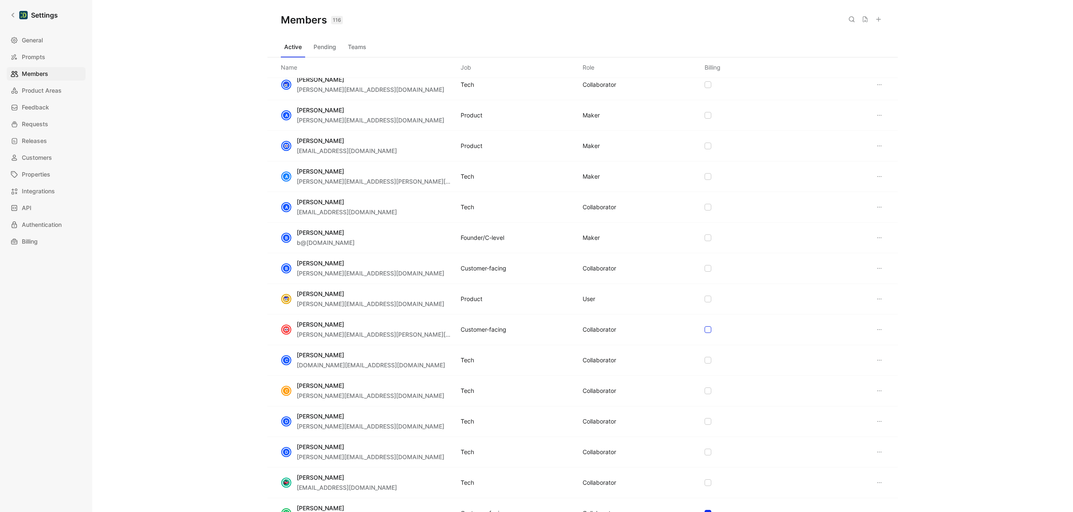
scroll to position [399, 0]
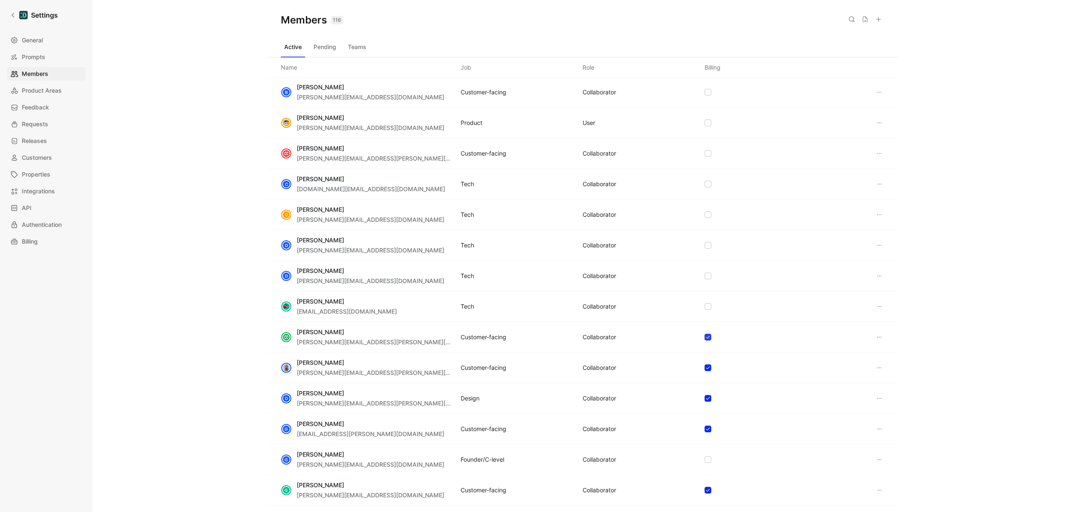
click at [706, 336] on icon at bounding box center [708, 337] width 4 height 3
click at [707, 368] on icon at bounding box center [708, 367] width 5 height 5
click at [706, 397] on icon at bounding box center [708, 398] width 5 height 5
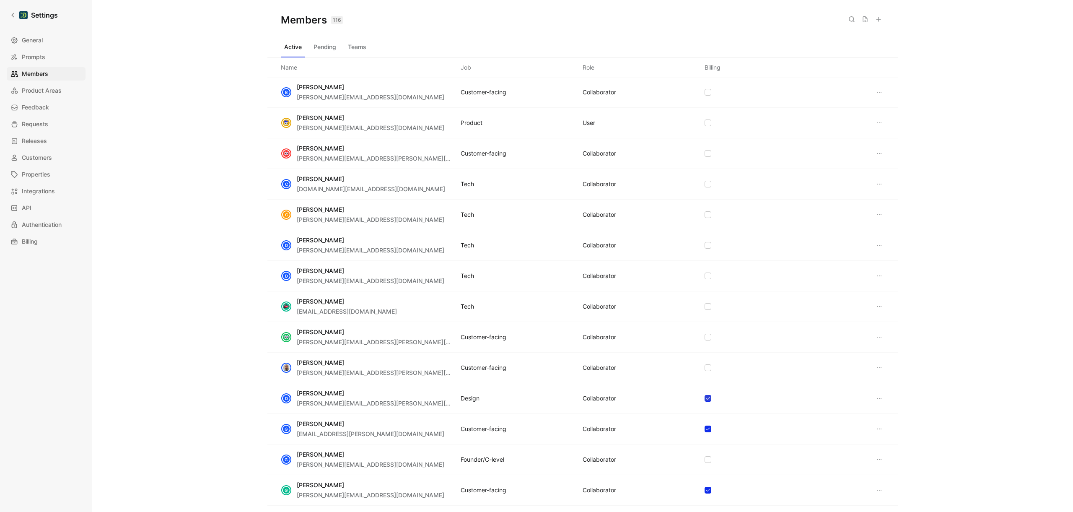
click at [706, 428] on icon at bounding box center [708, 428] width 5 height 5
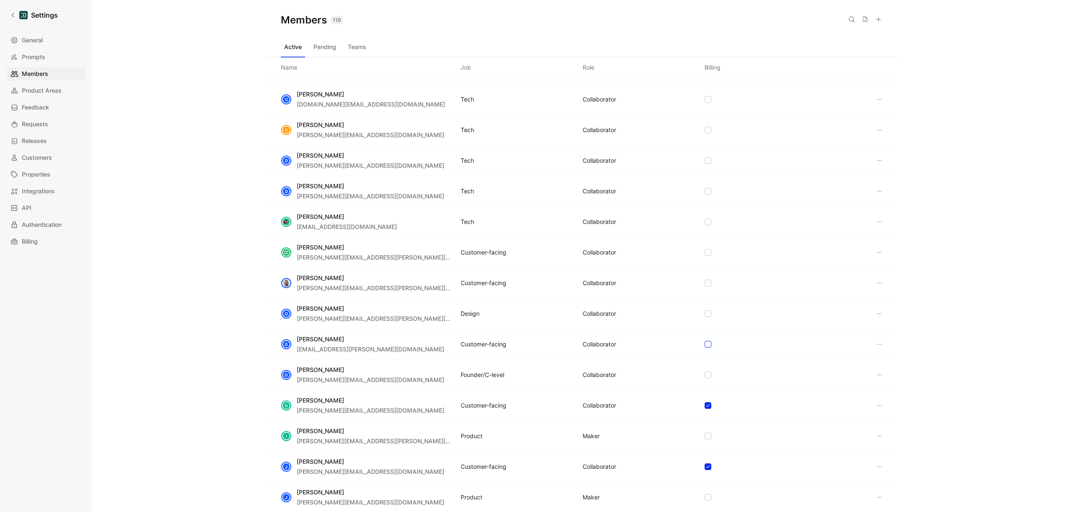
scroll to position [645, 0]
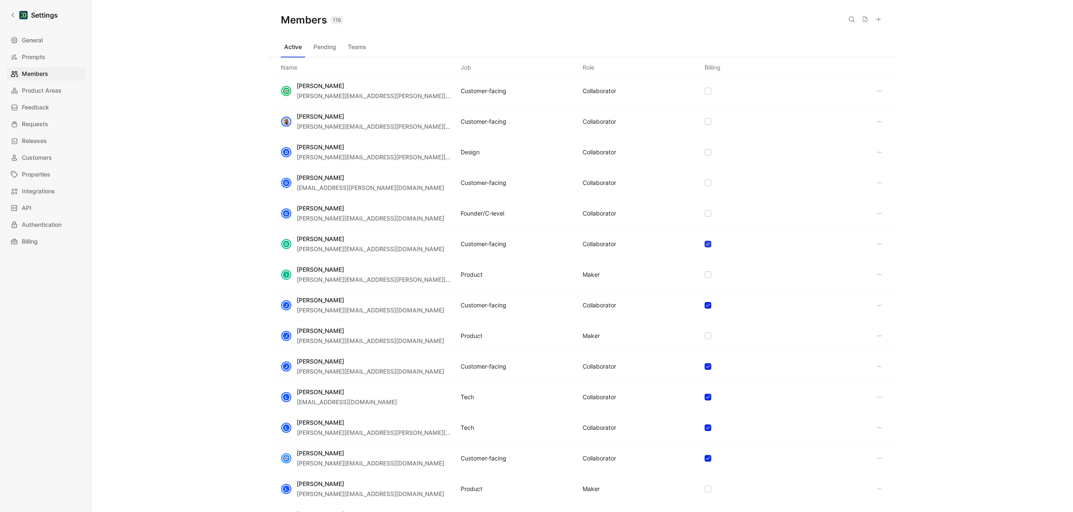
click at [706, 244] on icon at bounding box center [708, 244] width 4 height 3
click at [707, 305] on div at bounding box center [708, 305] width 7 height 7
click at [706, 367] on icon at bounding box center [708, 366] width 4 height 3
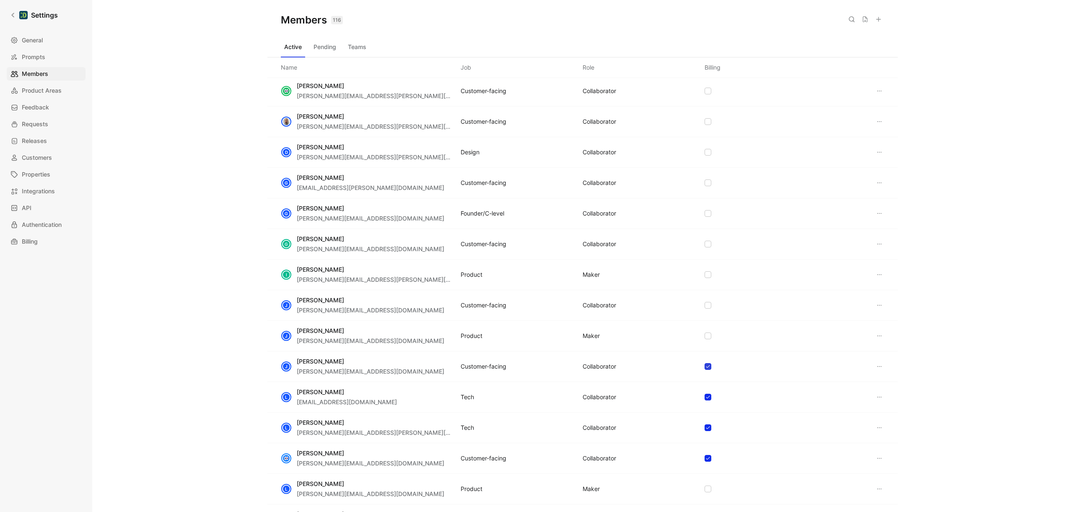
click at [706, 397] on icon at bounding box center [708, 397] width 5 height 5
click at [706, 426] on icon at bounding box center [708, 427] width 5 height 5
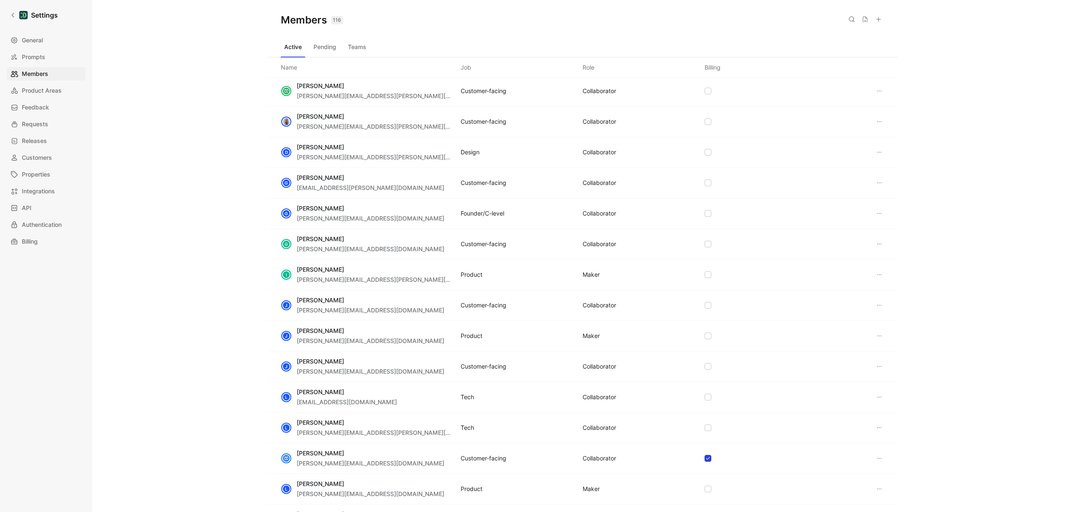
click at [706, 457] on icon at bounding box center [708, 458] width 5 height 5
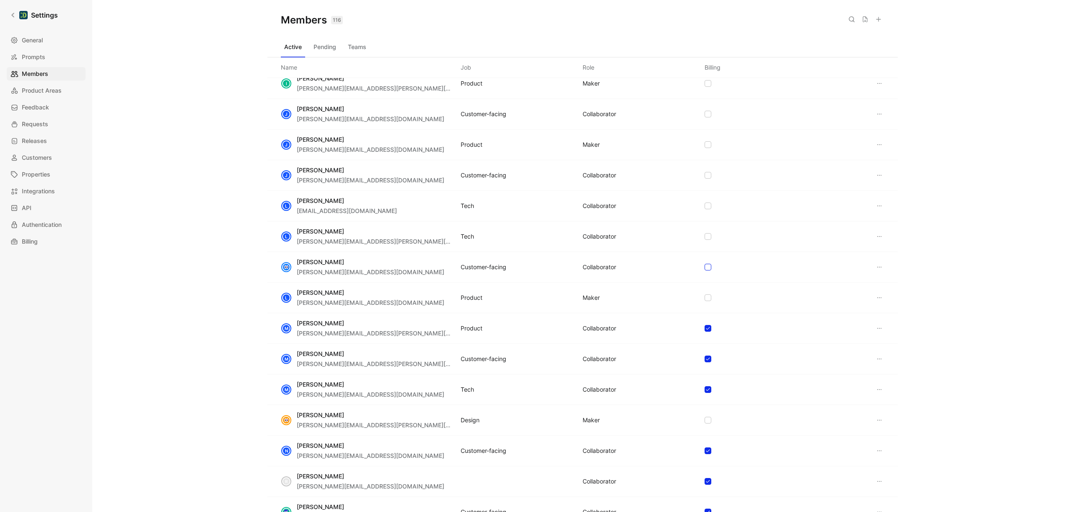
scroll to position [880, 0]
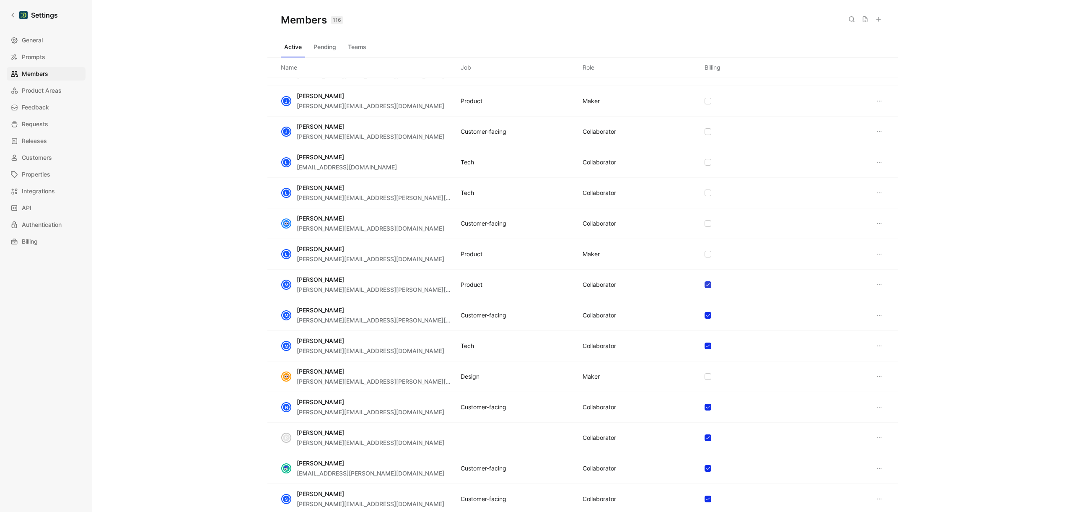
click at [707, 285] on div at bounding box center [708, 284] width 7 height 7
click at [706, 314] on icon at bounding box center [708, 315] width 4 height 3
click at [706, 343] on icon at bounding box center [708, 345] width 5 height 5
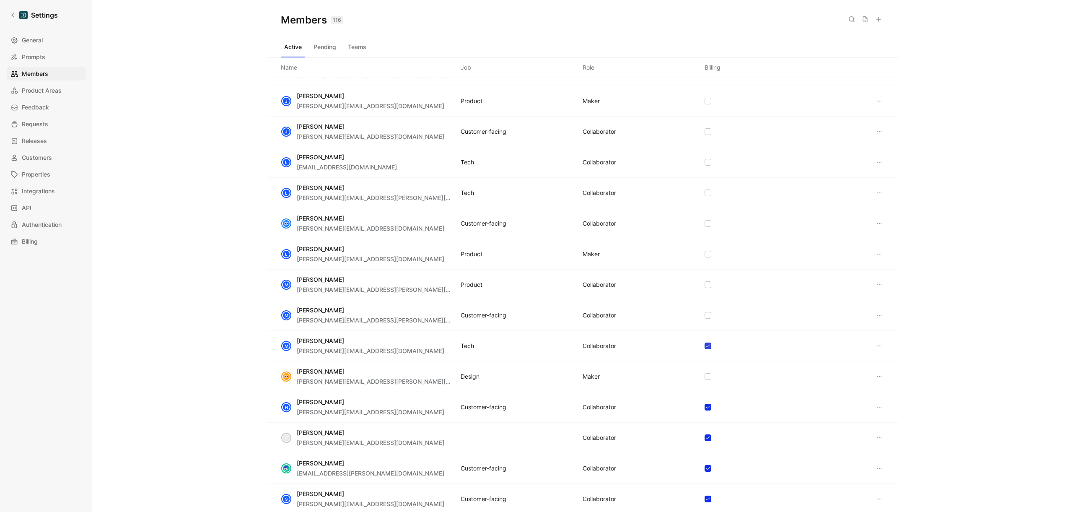
click at [706, 407] on icon at bounding box center [708, 407] width 5 height 5
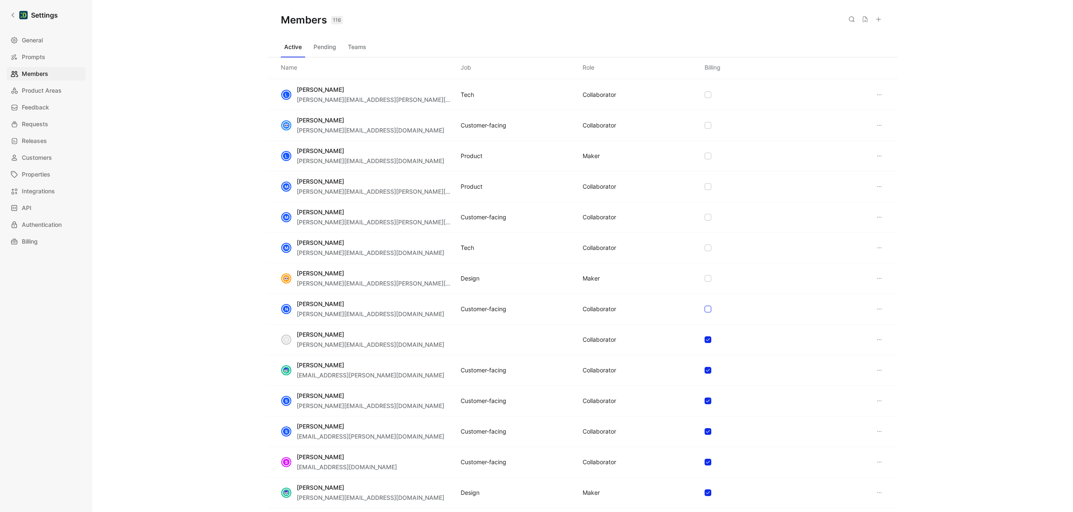
scroll to position [1135, 0]
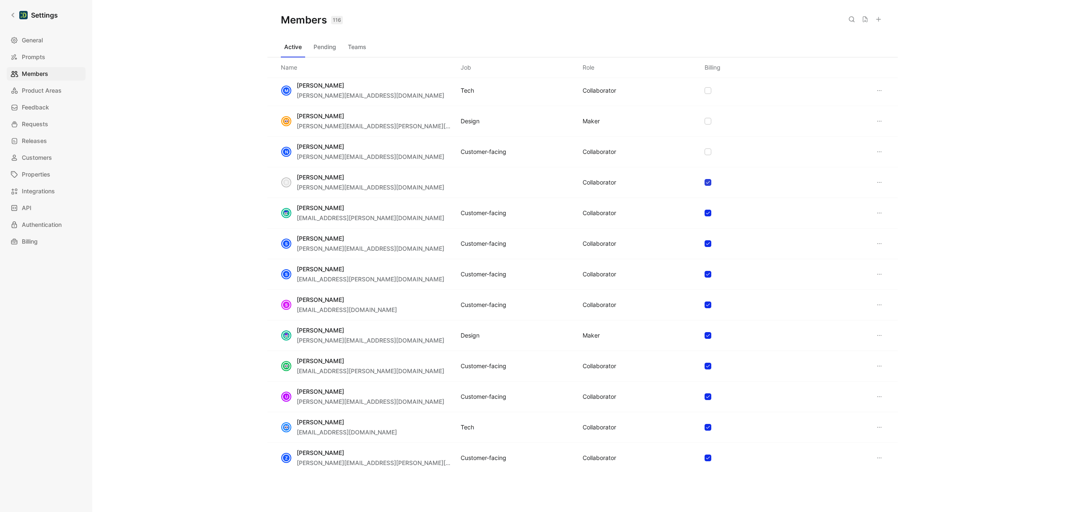
click at [706, 182] on icon at bounding box center [708, 182] width 5 height 5
click at [706, 213] on icon at bounding box center [708, 212] width 5 height 5
click at [706, 245] on icon at bounding box center [708, 243] width 5 height 5
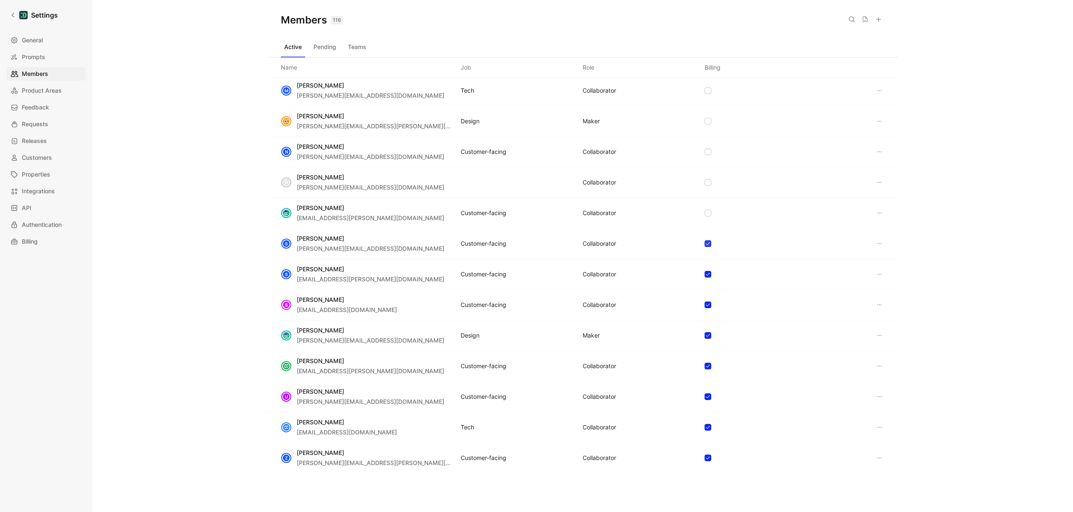
click at [707, 276] on icon at bounding box center [708, 274] width 5 height 5
click at [706, 305] on icon at bounding box center [708, 304] width 5 height 5
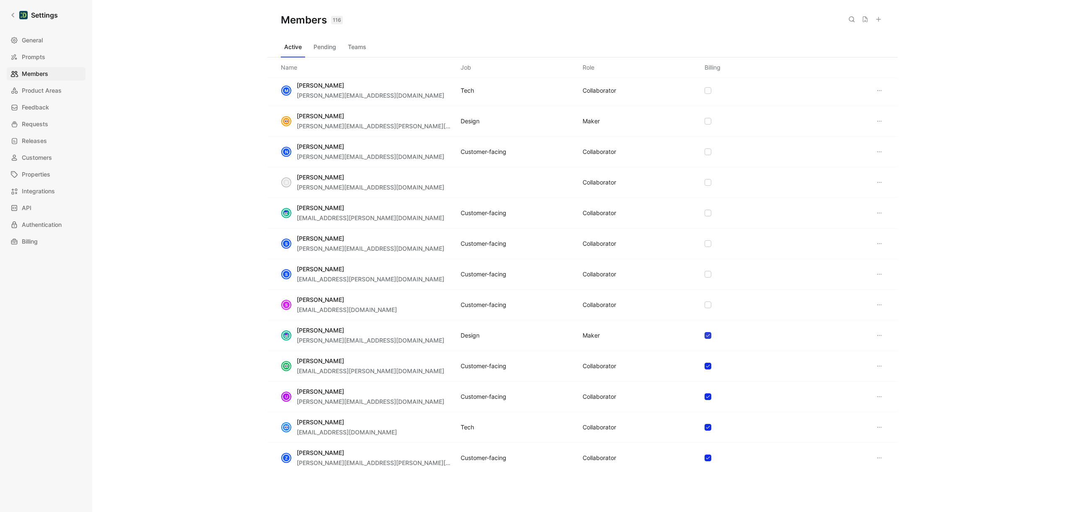
click at [706, 336] on icon at bounding box center [708, 335] width 5 height 5
click at [706, 365] on icon at bounding box center [708, 365] width 5 height 5
click at [708, 396] on div at bounding box center [708, 396] width 7 height 7
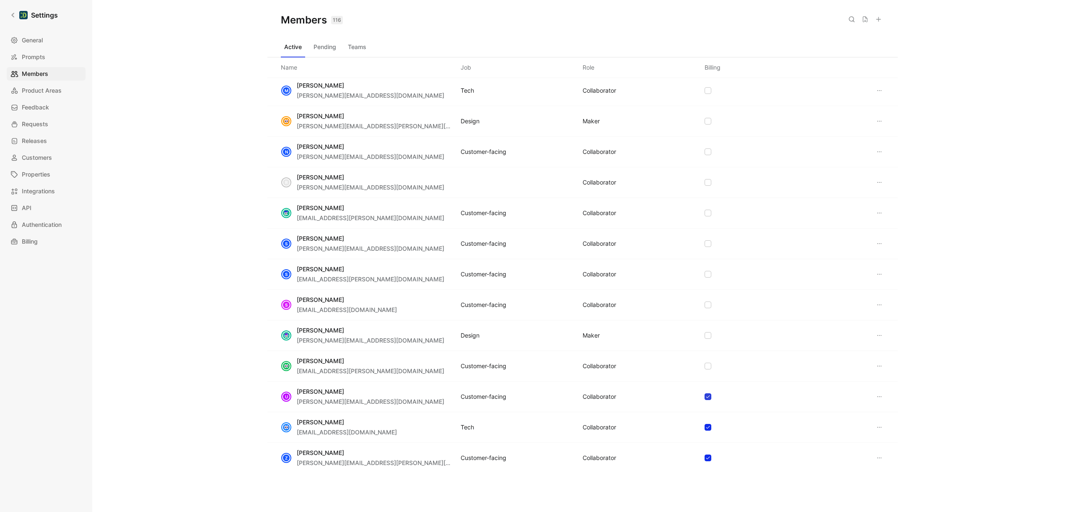
click at [706, 427] on icon at bounding box center [708, 427] width 5 height 5
click at [706, 458] on icon at bounding box center [708, 458] width 4 height 3
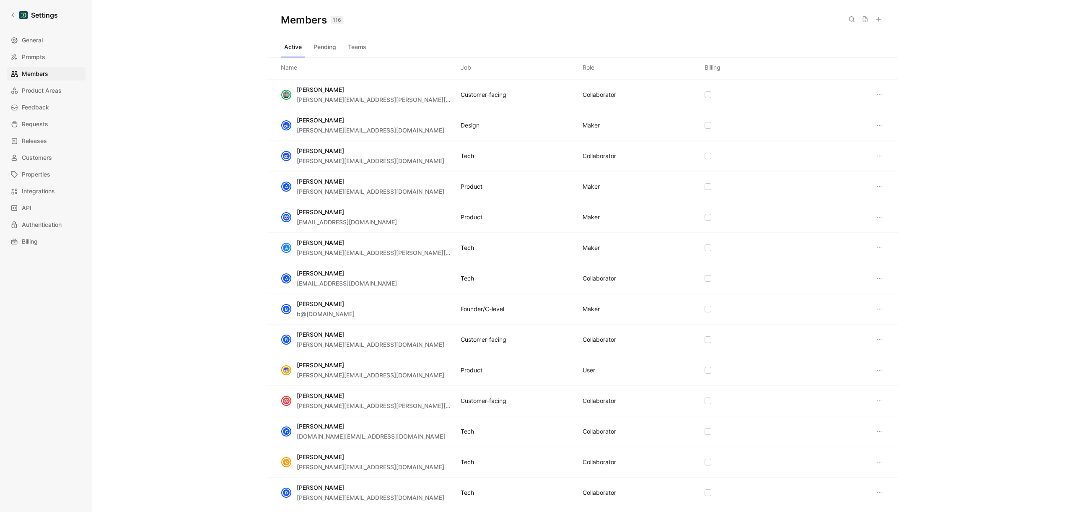
scroll to position [0, 0]
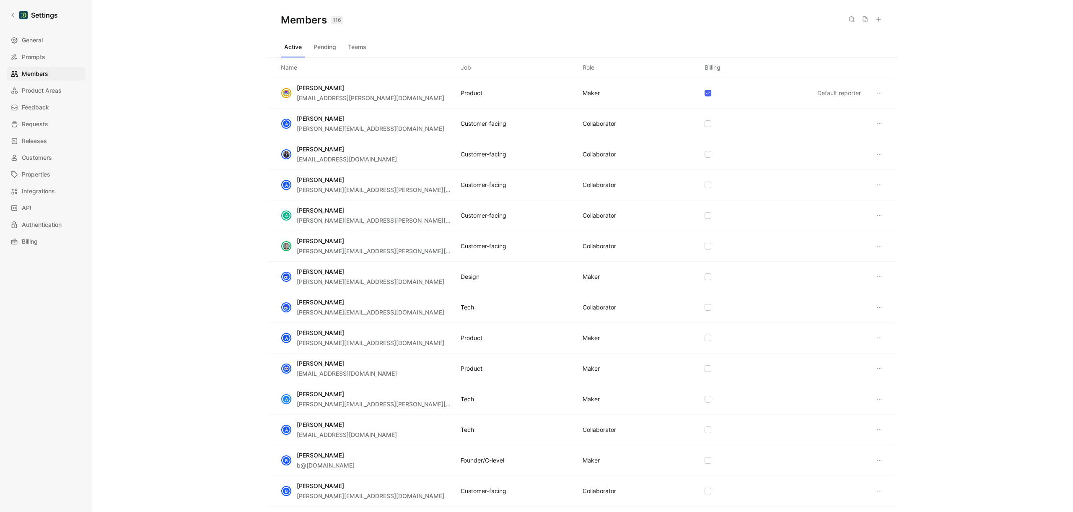
click at [876, 122] on icon at bounding box center [879, 123] width 7 height 7
click at [898, 163] on span "Remove" at bounding box center [895, 164] width 22 height 7
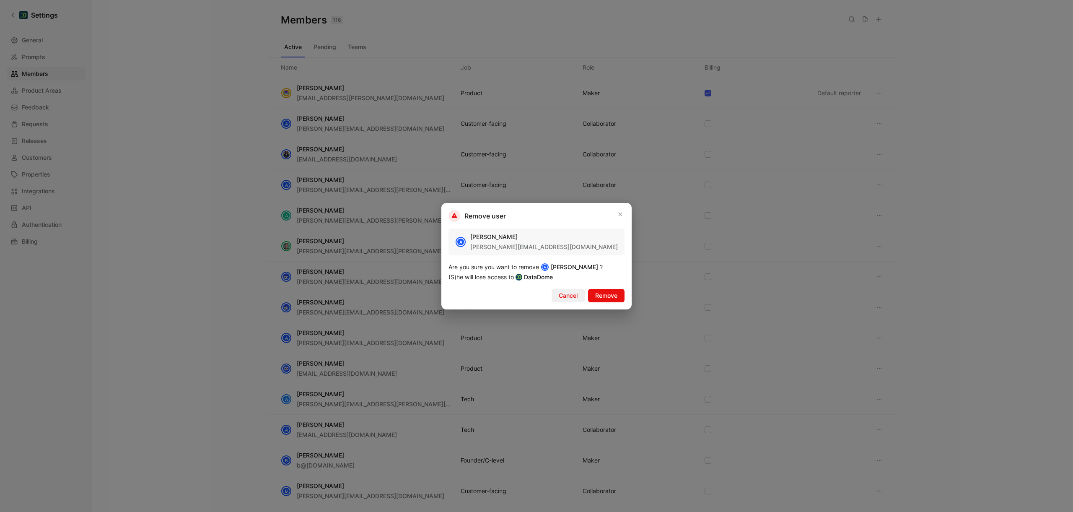
click at [563, 292] on span "Cancel" at bounding box center [568, 296] width 19 height 10
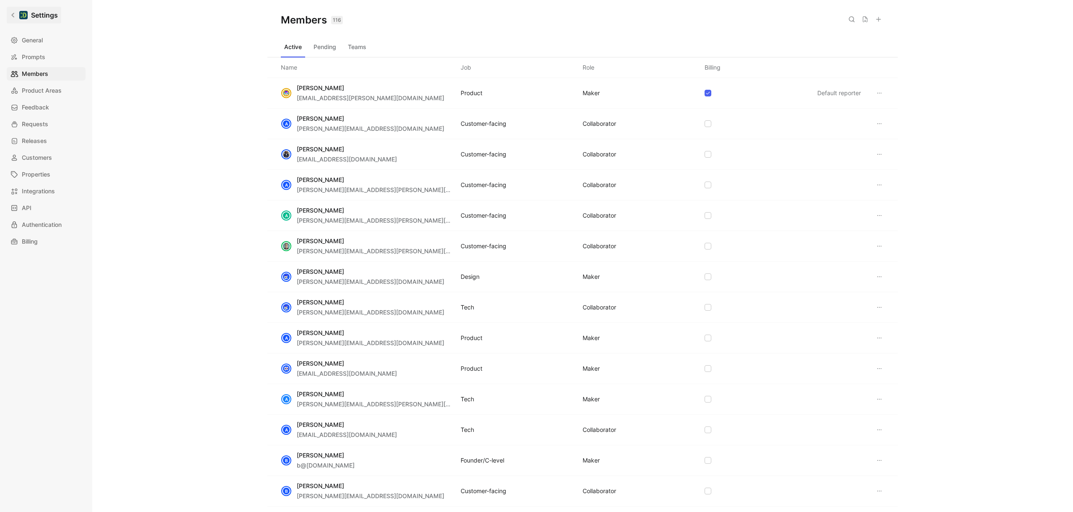
click at [13, 16] on icon at bounding box center [12, 15] width 3 height 5
